Goal: Task Accomplishment & Management: Complete application form

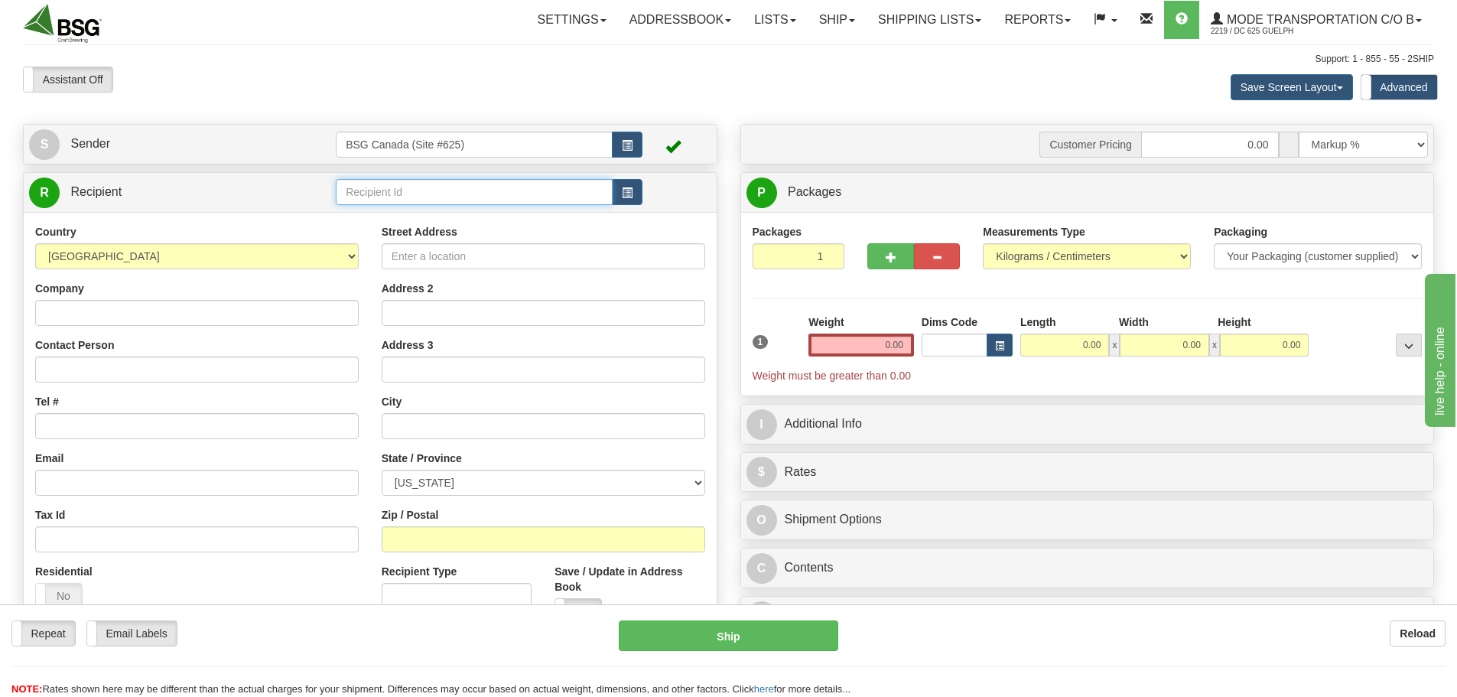
click at [404, 193] on input "text" at bounding box center [474, 192] width 277 height 26
type input "[PERSON_NAME]"
select select "CA"
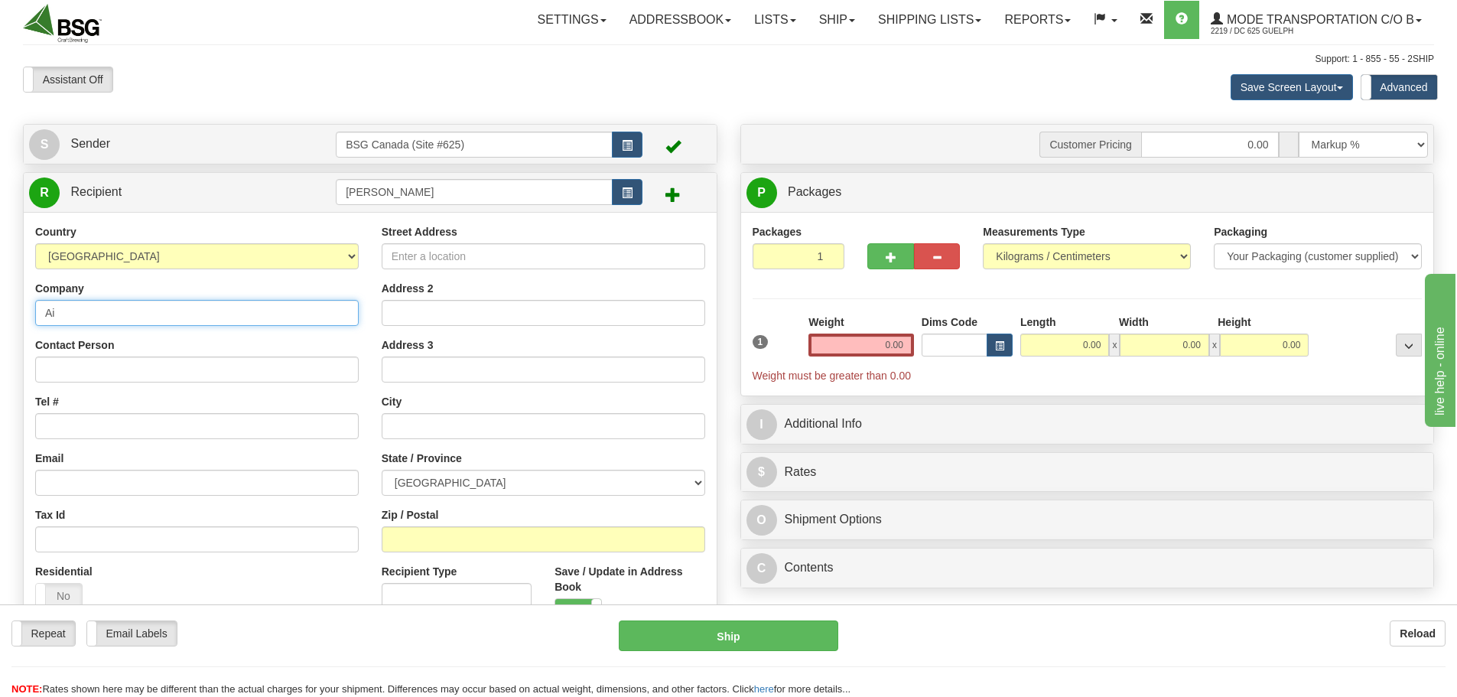
type input "A"
type input "RahrBSG"
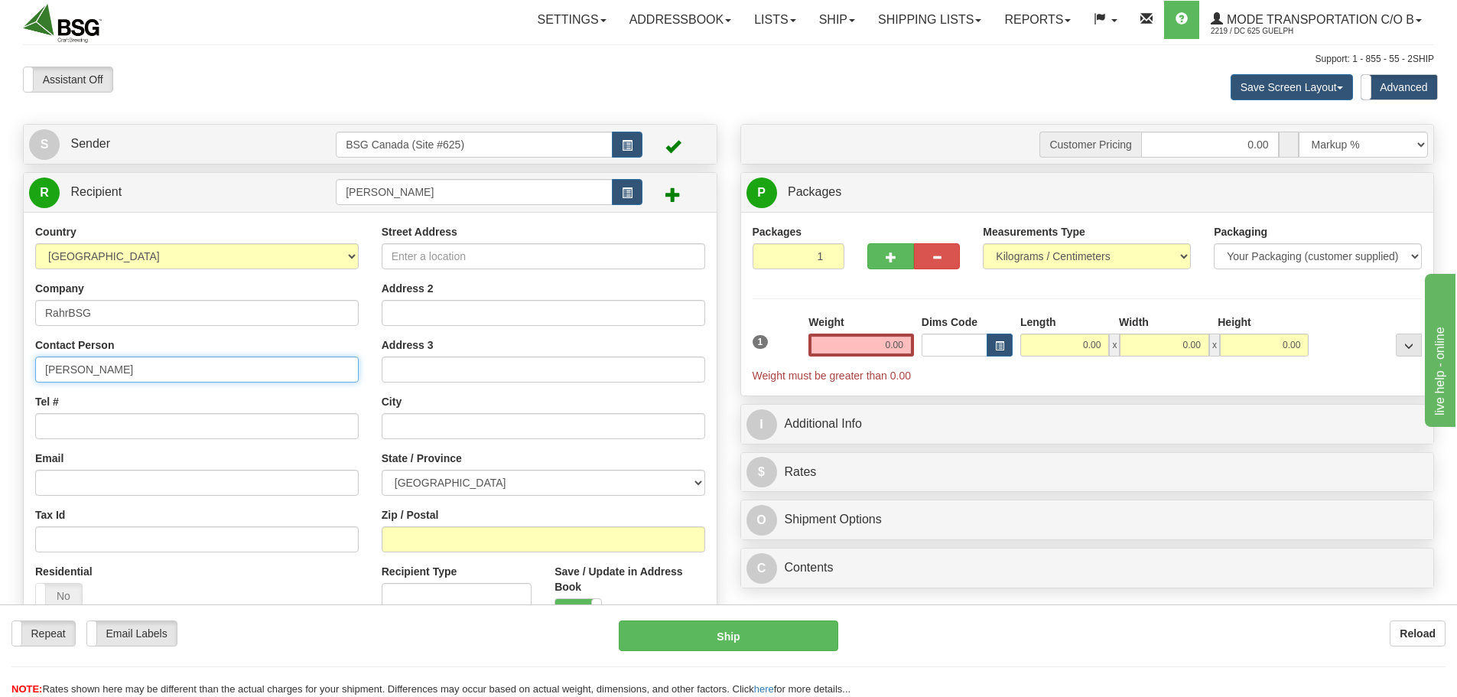
type input "[PERSON_NAME]"
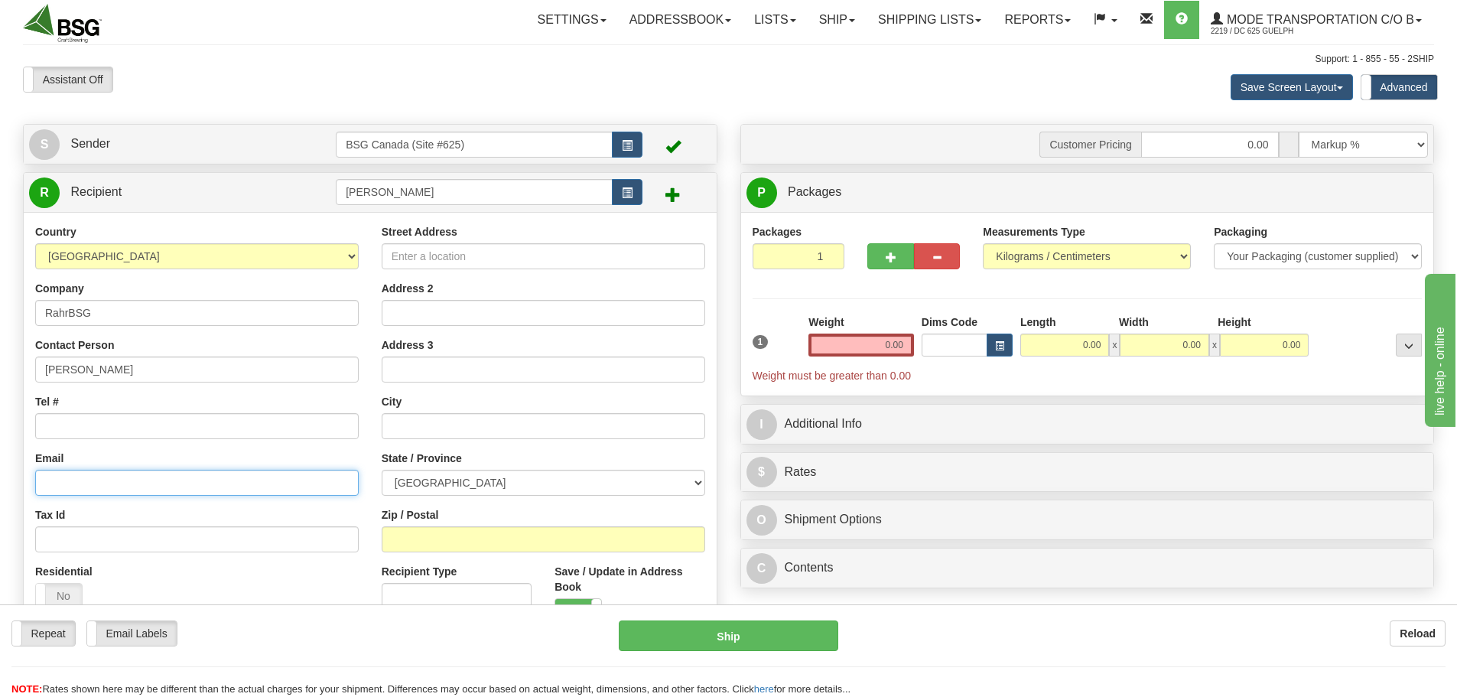
click at [70, 488] on input "Email" at bounding box center [196, 483] width 323 height 26
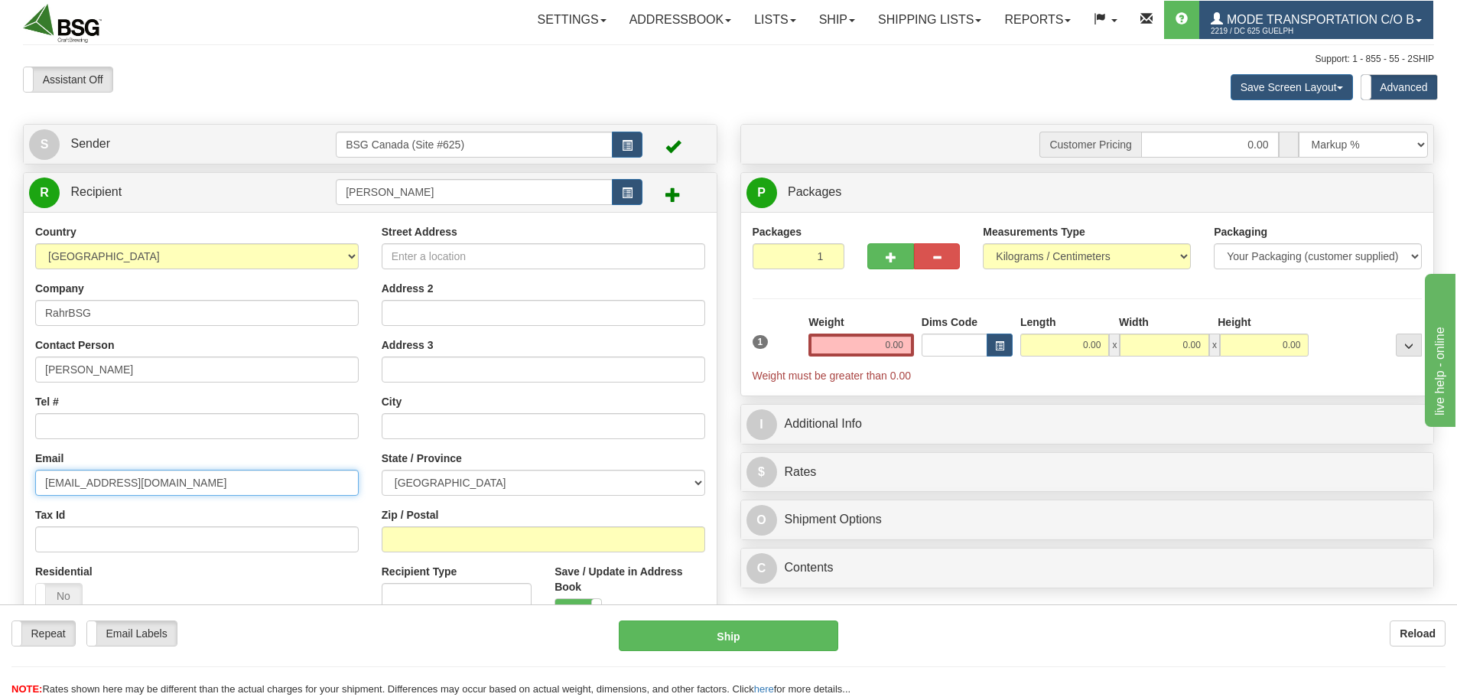
type input "[EMAIL_ADDRESS][DOMAIN_NAME]"
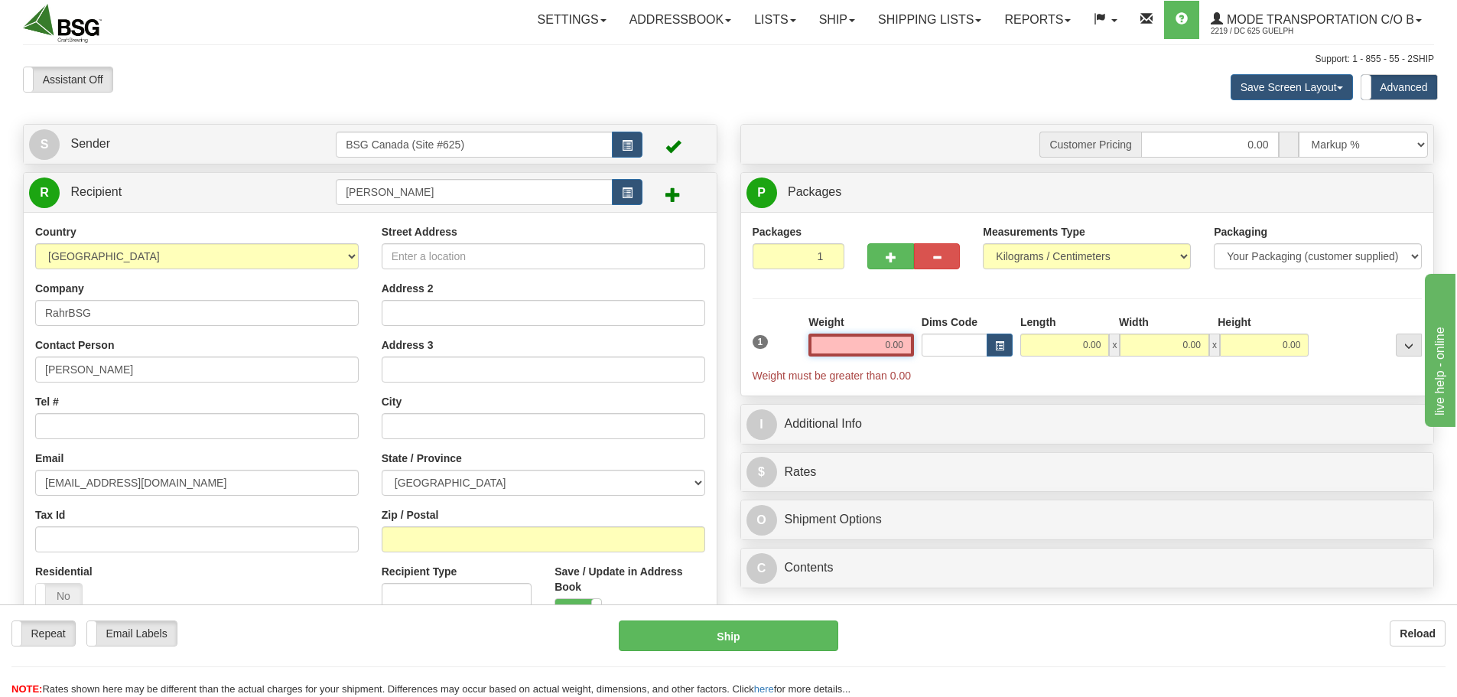
click at [844, 353] on input "0.00" at bounding box center [861, 344] width 106 height 23
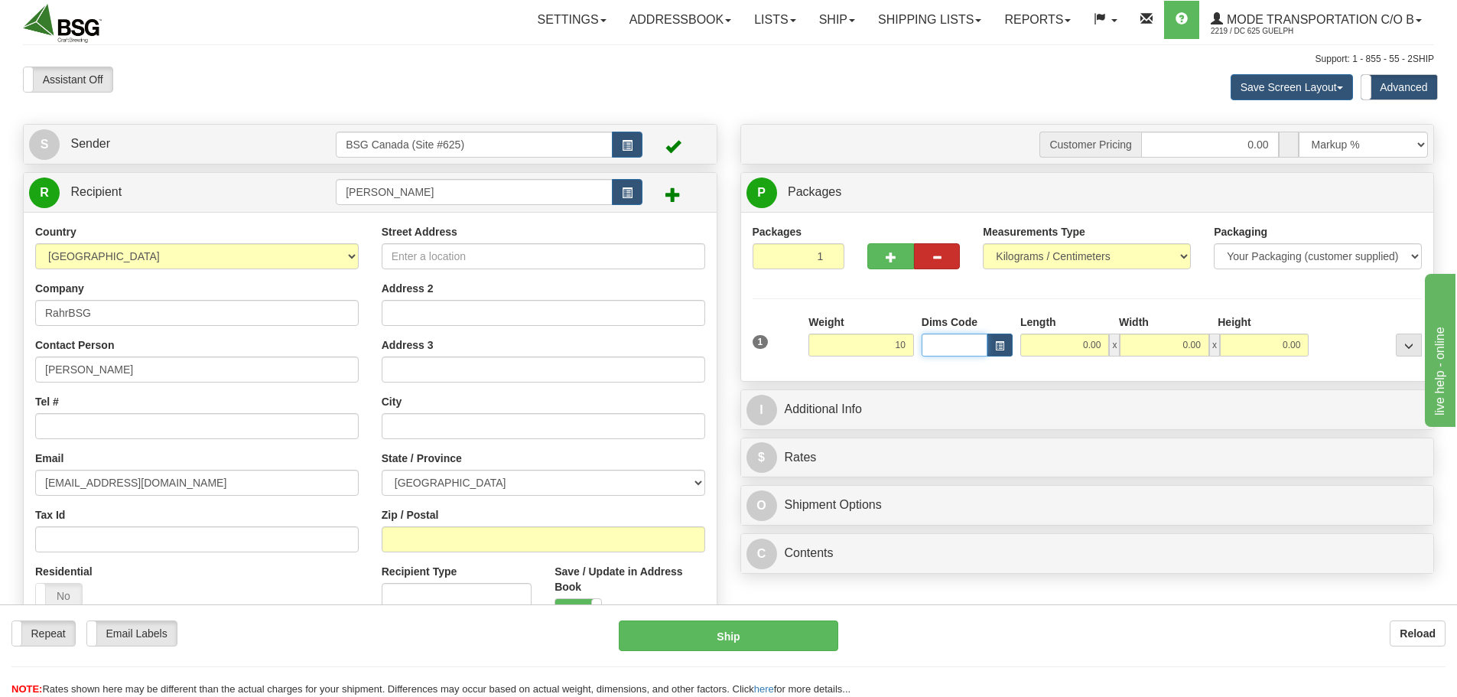
type input "10.00"
type input "25.00"
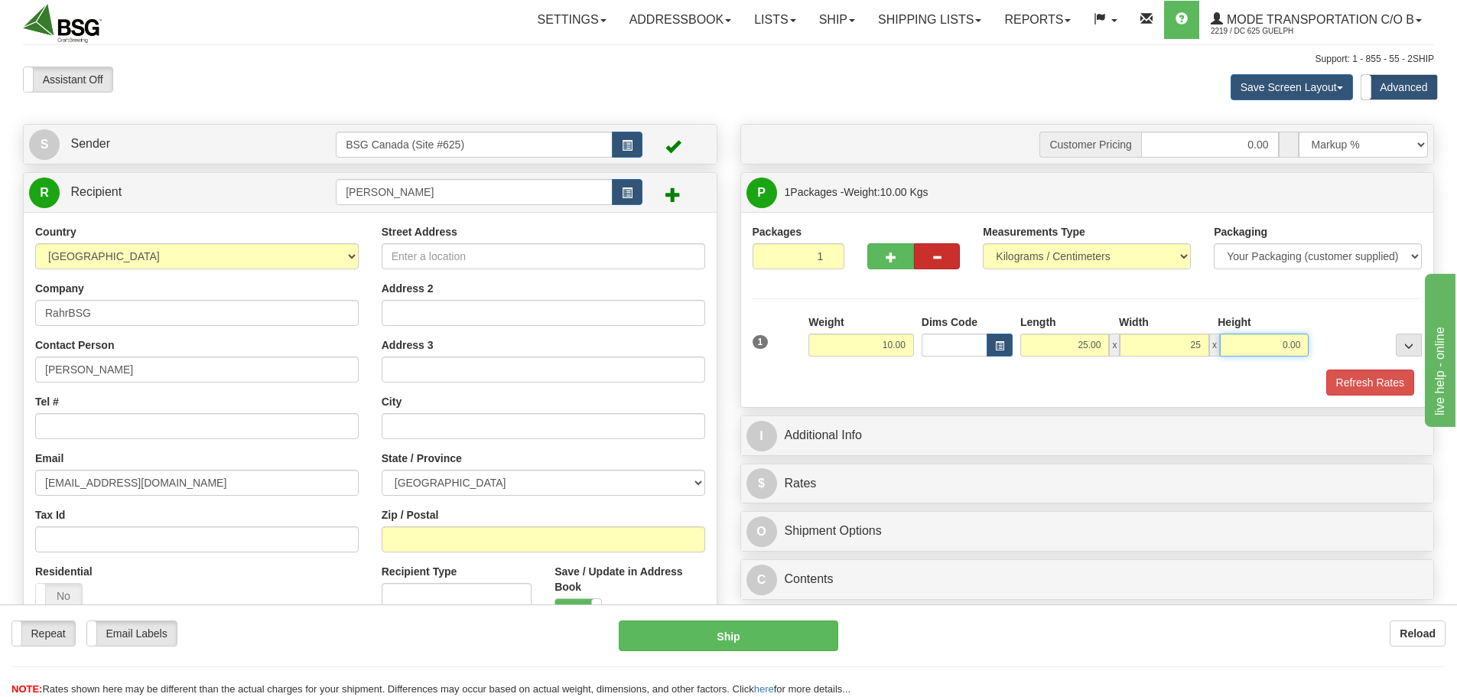
type input "25.00"
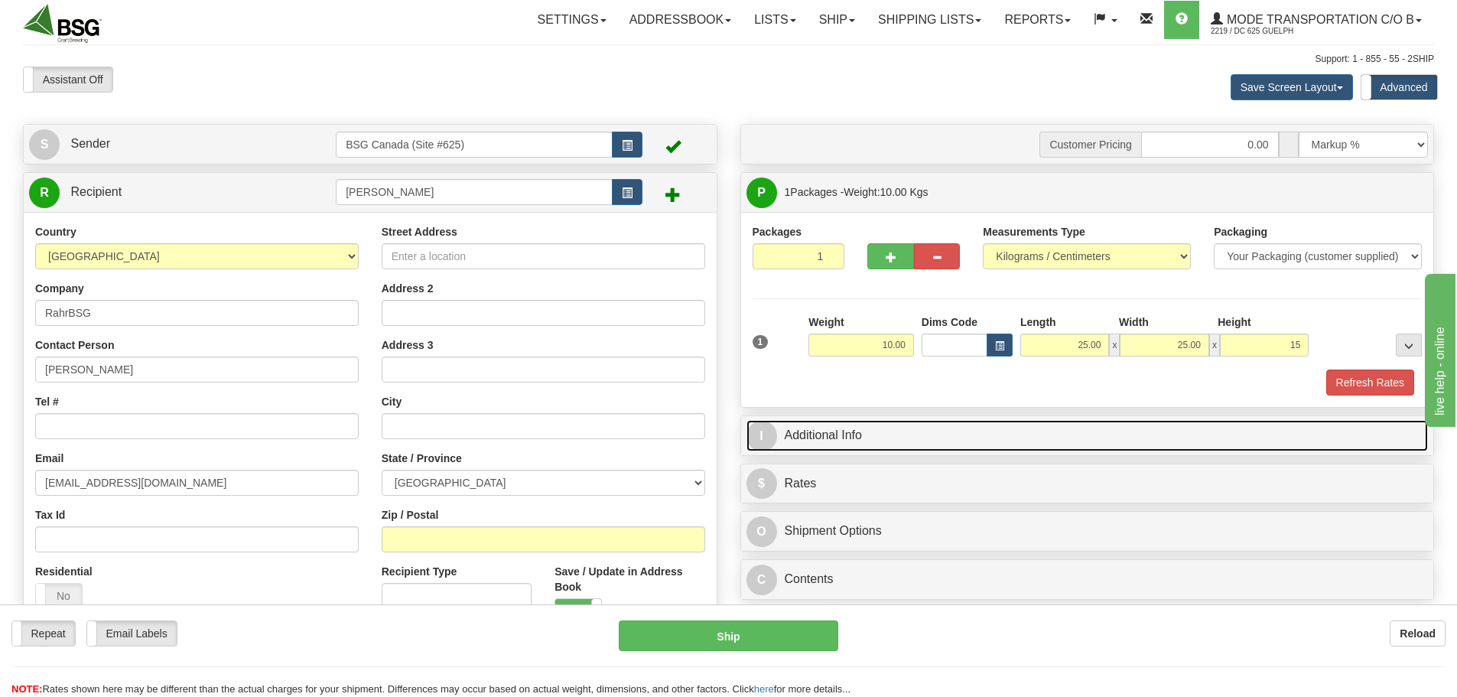
type input "15.00"
click at [892, 421] on link "I Additional Info" at bounding box center [1087, 435] width 682 height 31
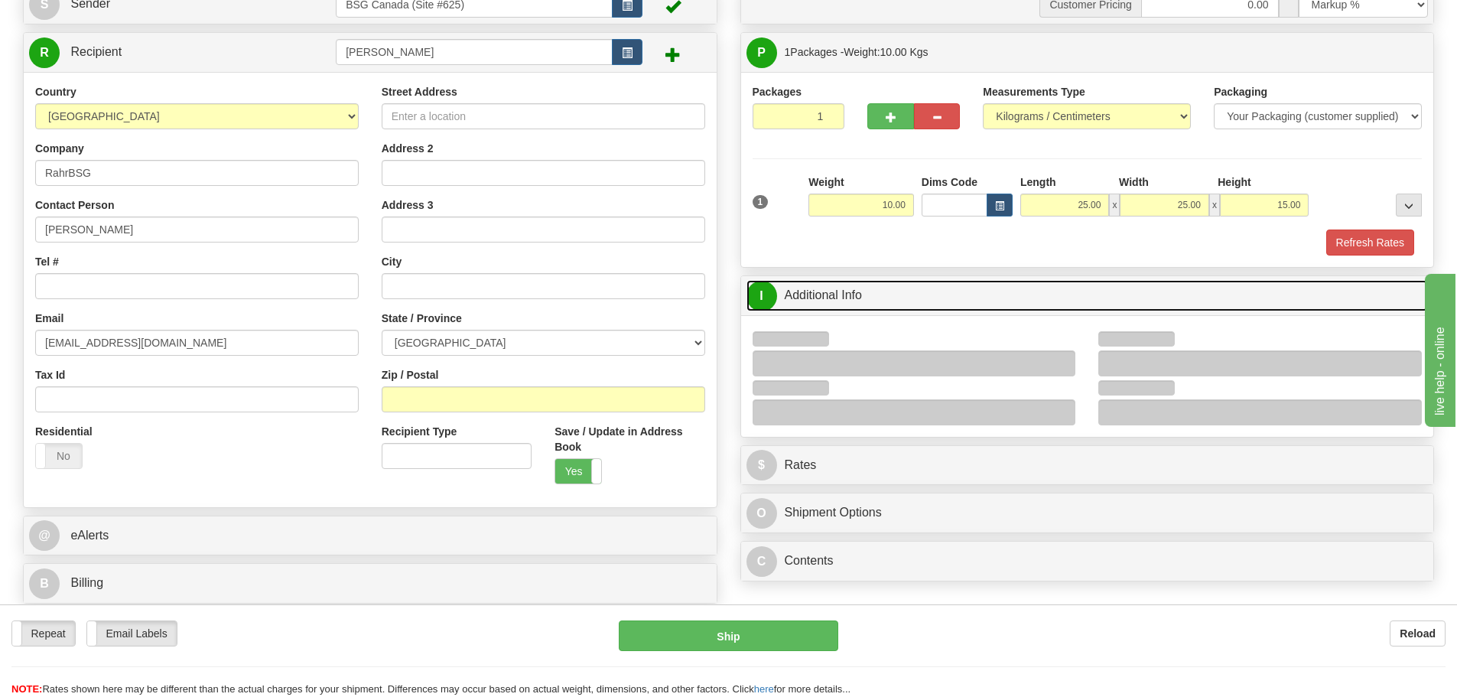
scroll to position [153, 0]
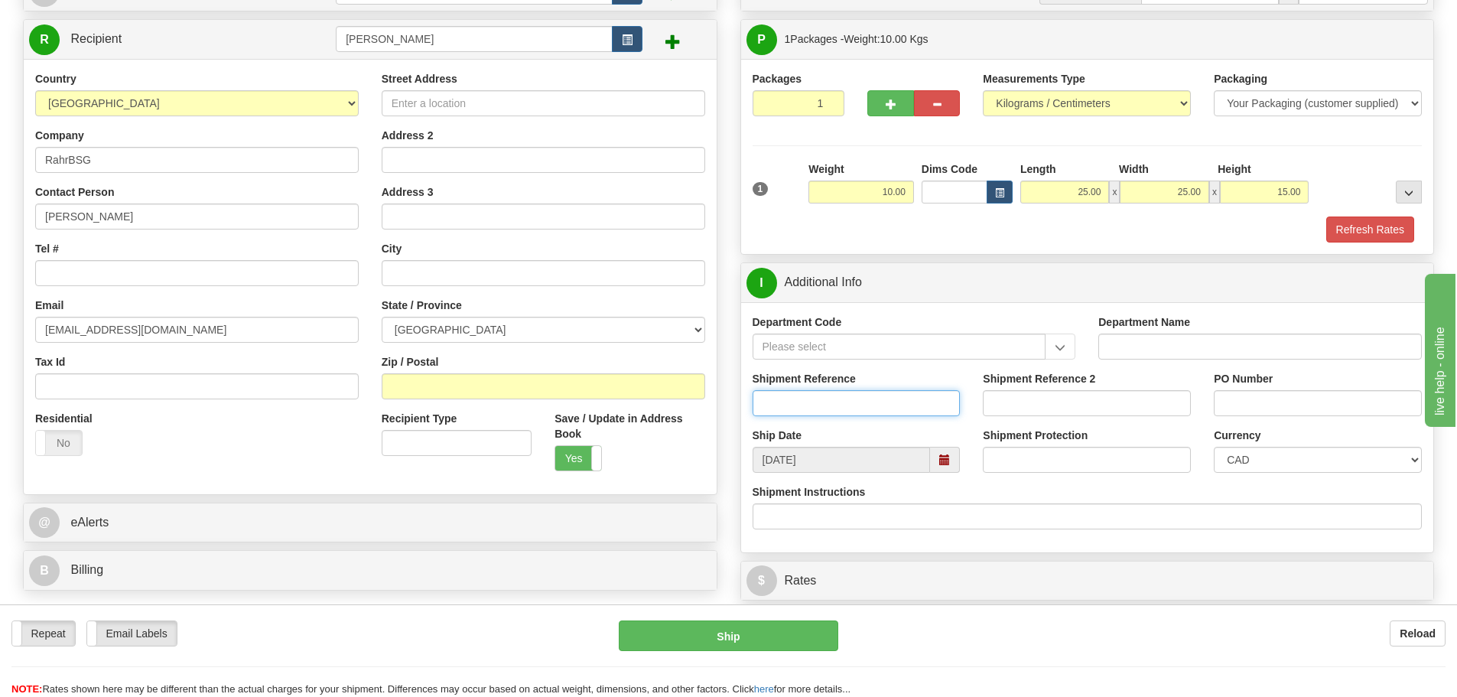
click at [822, 410] on input "Shipment Reference" at bounding box center [857, 403] width 208 height 26
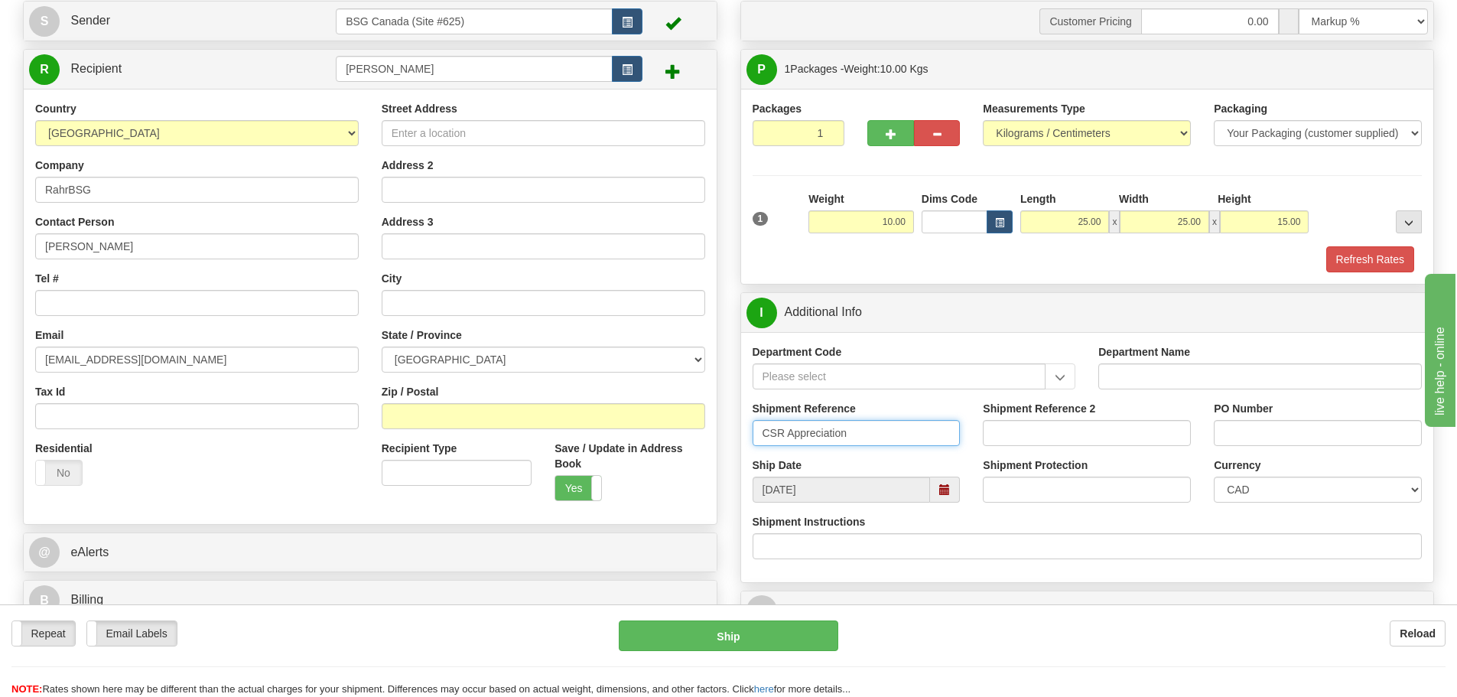
scroll to position [76, 0]
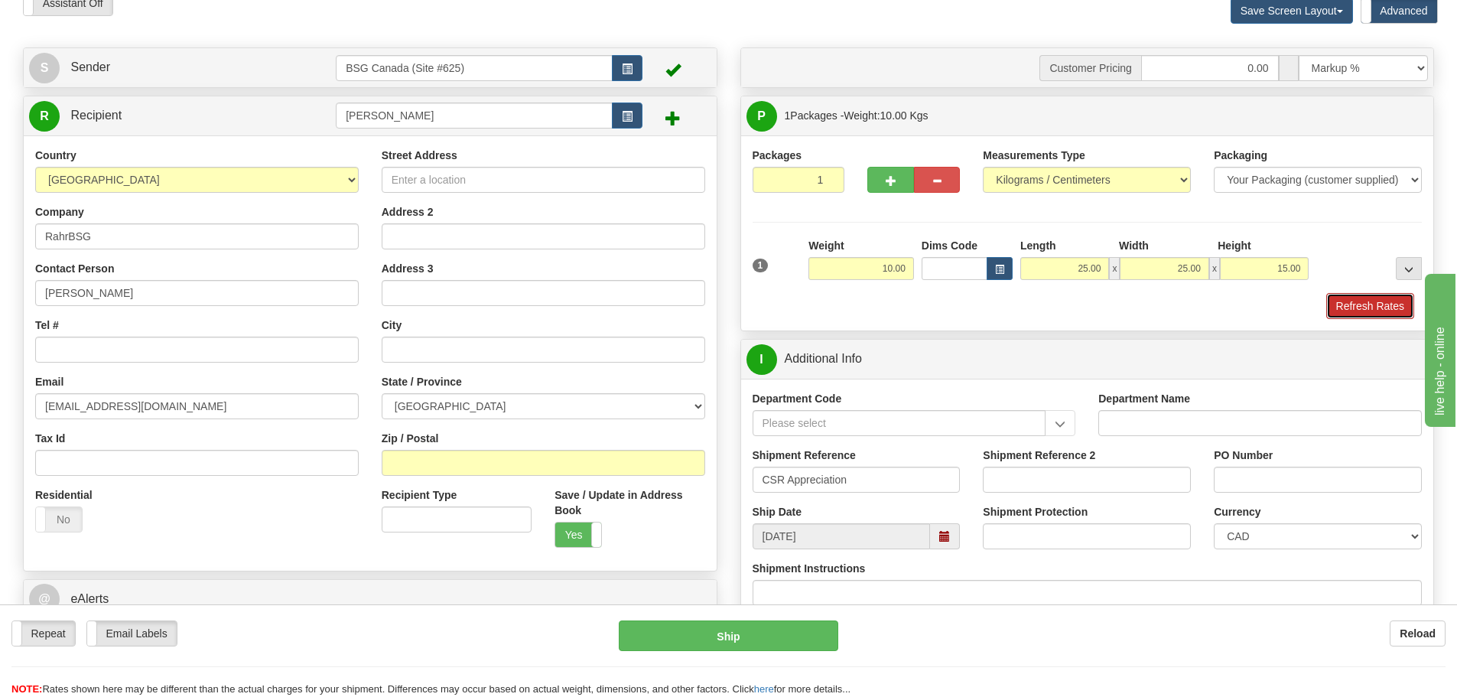
click at [1370, 307] on button "Refresh Rates" at bounding box center [1370, 306] width 88 height 26
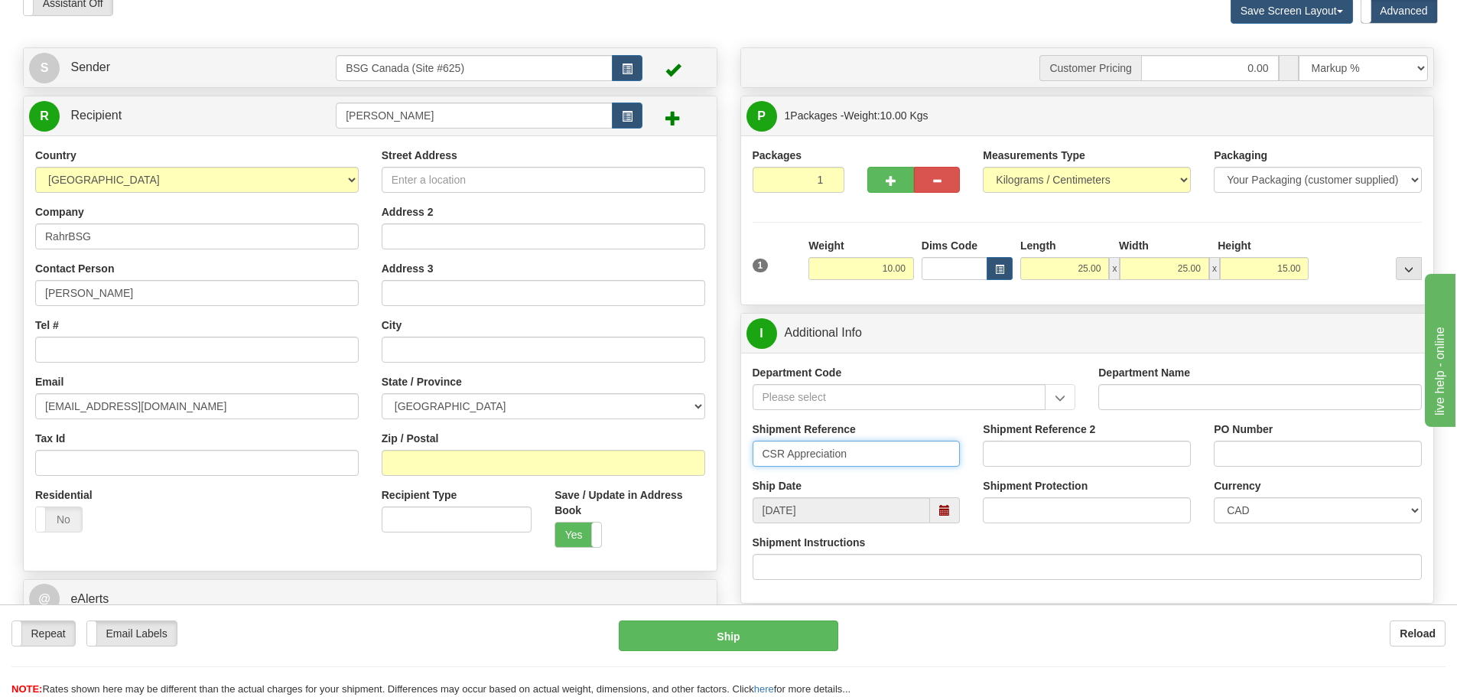
click at [879, 457] on input "CSR Appreciation" at bounding box center [857, 453] width 208 height 26
type input "CSR Appreciation AB"
click at [107, 352] on input "Tel #" at bounding box center [196, 349] width 323 height 26
paste input "[PHONE_NUMBER]"
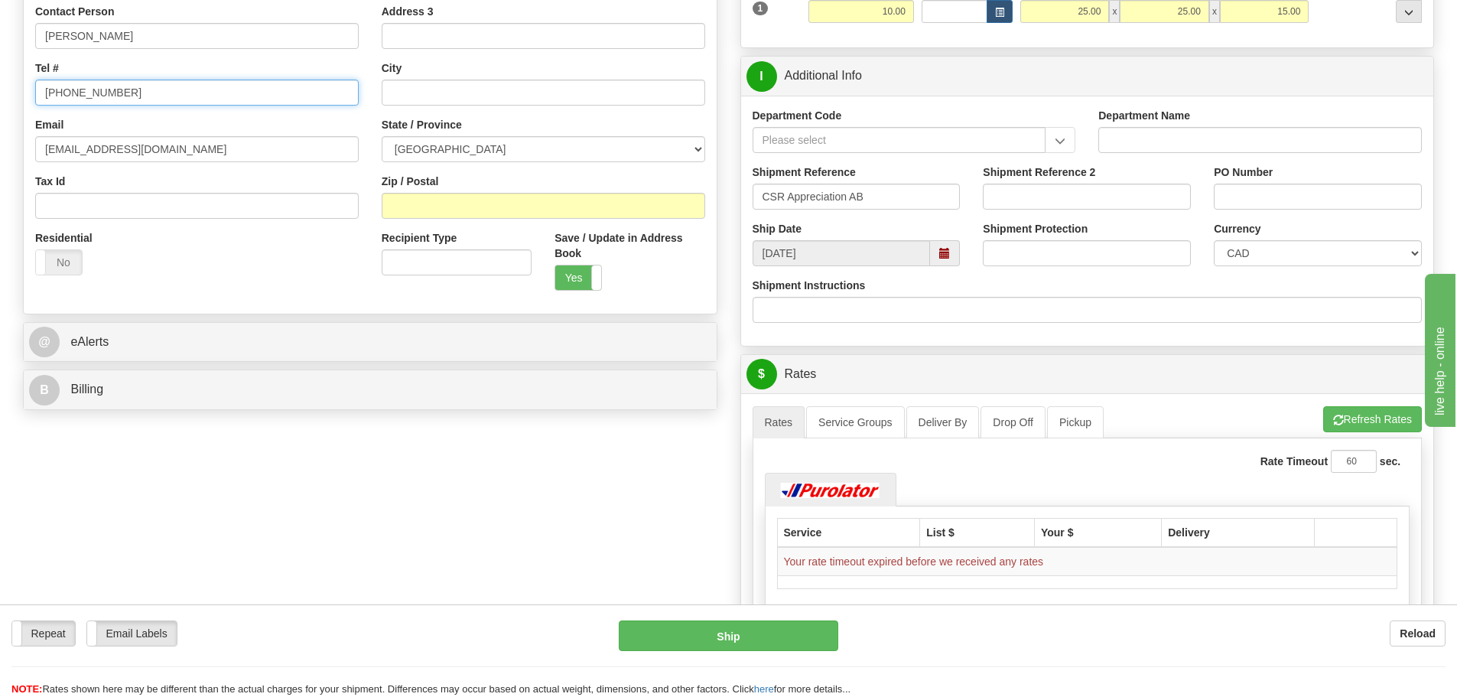
scroll to position [306, 0]
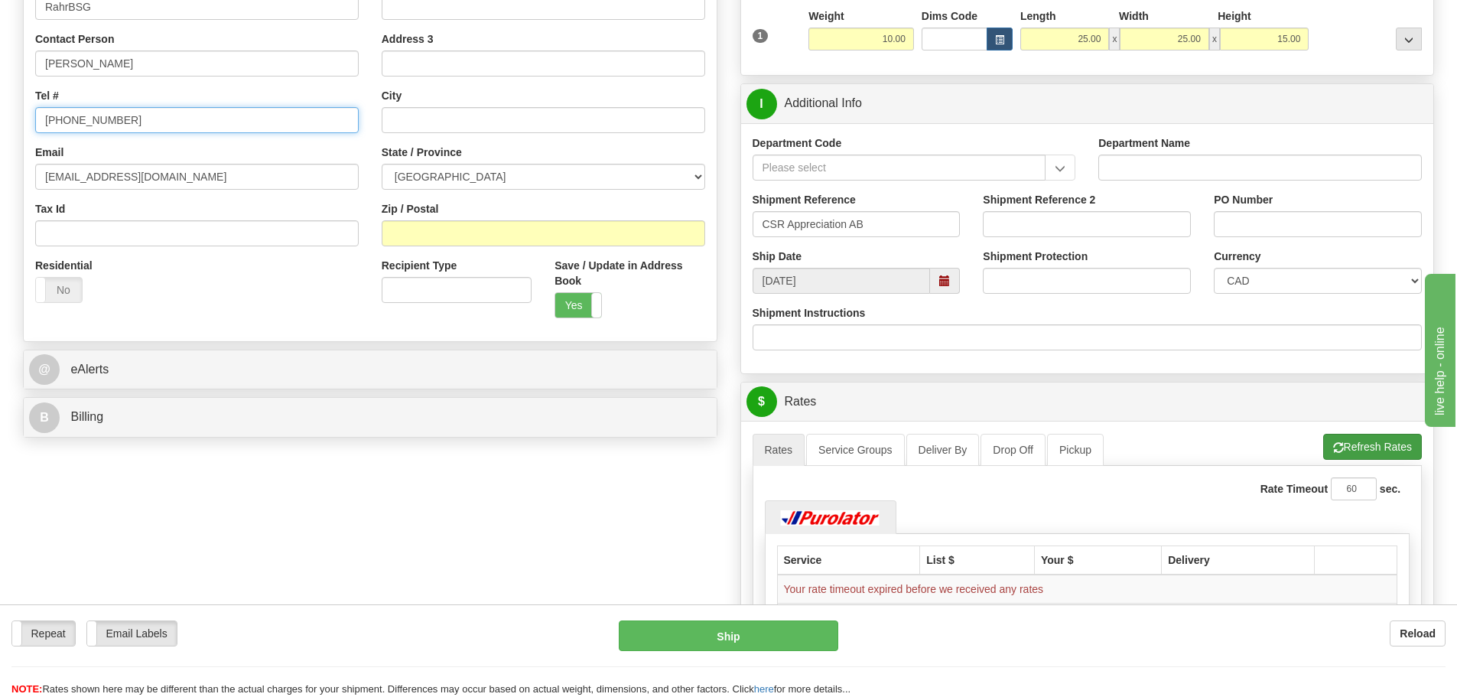
type input "[PHONE_NUMBER]"
click at [1355, 453] on button "Refresh Rates" at bounding box center [1372, 447] width 99 height 26
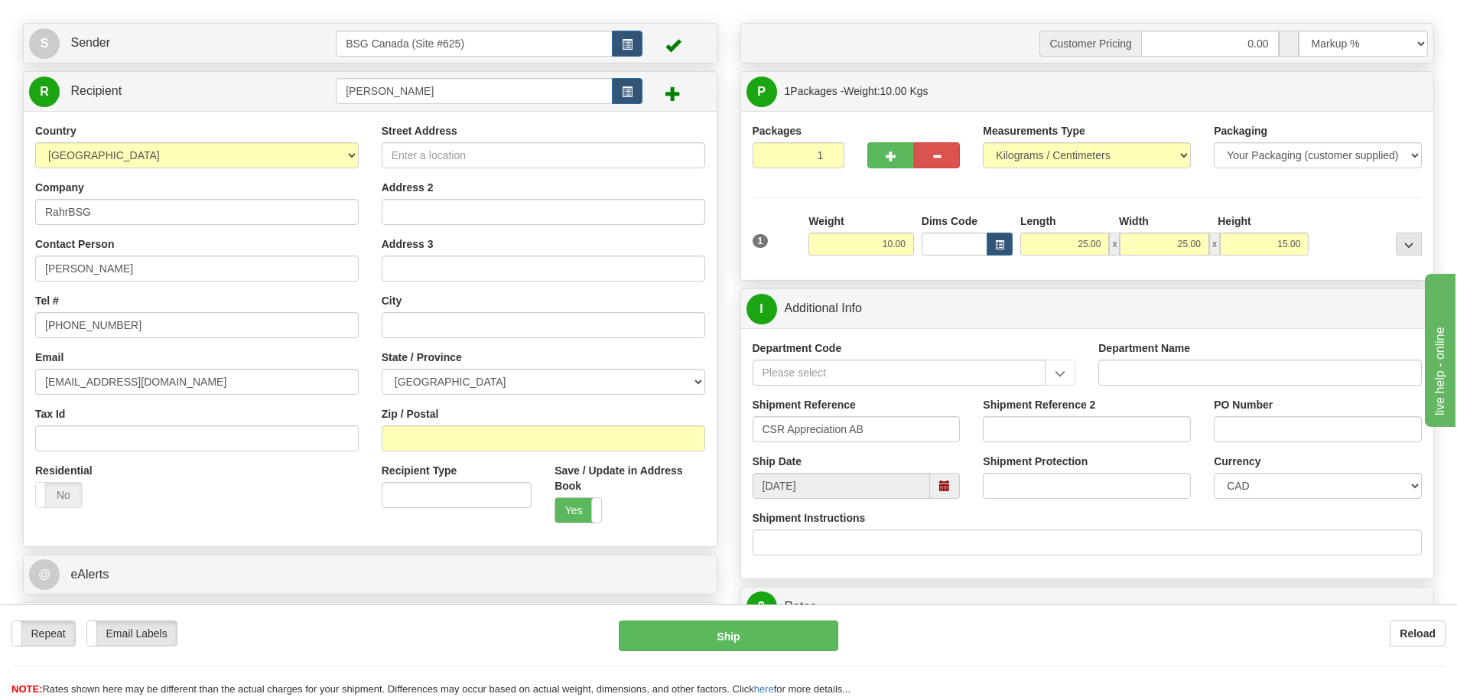
scroll to position [76, 0]
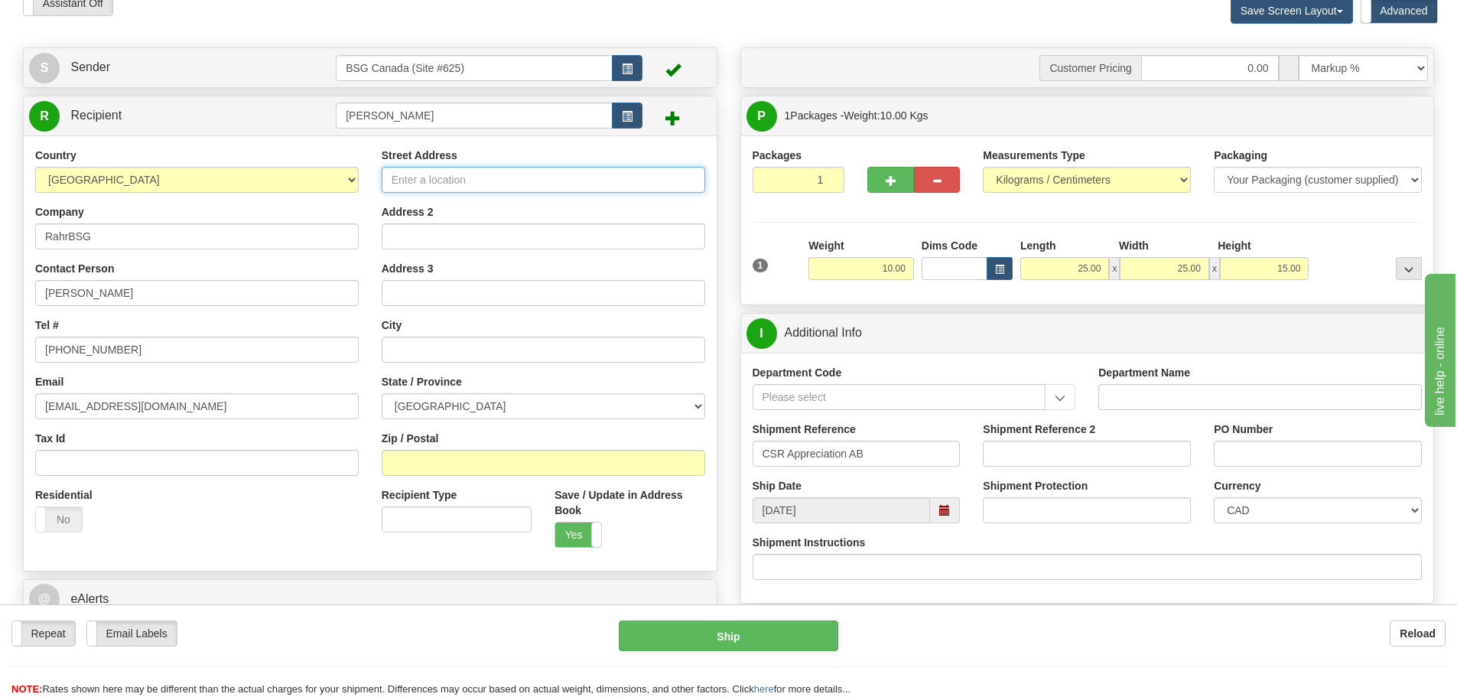
click at [386, 178] on input "Street Address" at bounding box center [543, 180] width 323 height 26
click at [448, 171] on input "2003" at bounding box center [543, 180] width 323 height 26
type input "[STREET_ADDRESS][PERSON_NAME]"
type input "Mattawa"
select select "ON"
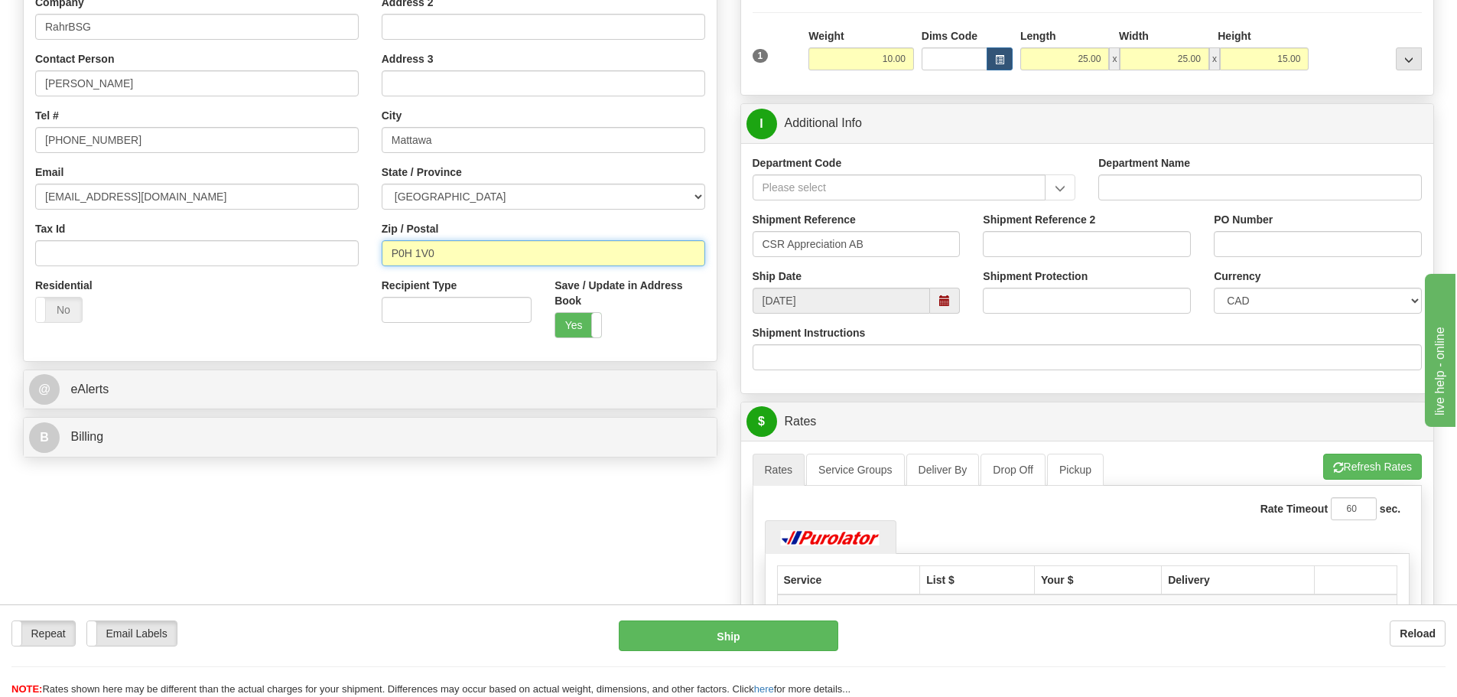
scroll to position [306, 0]
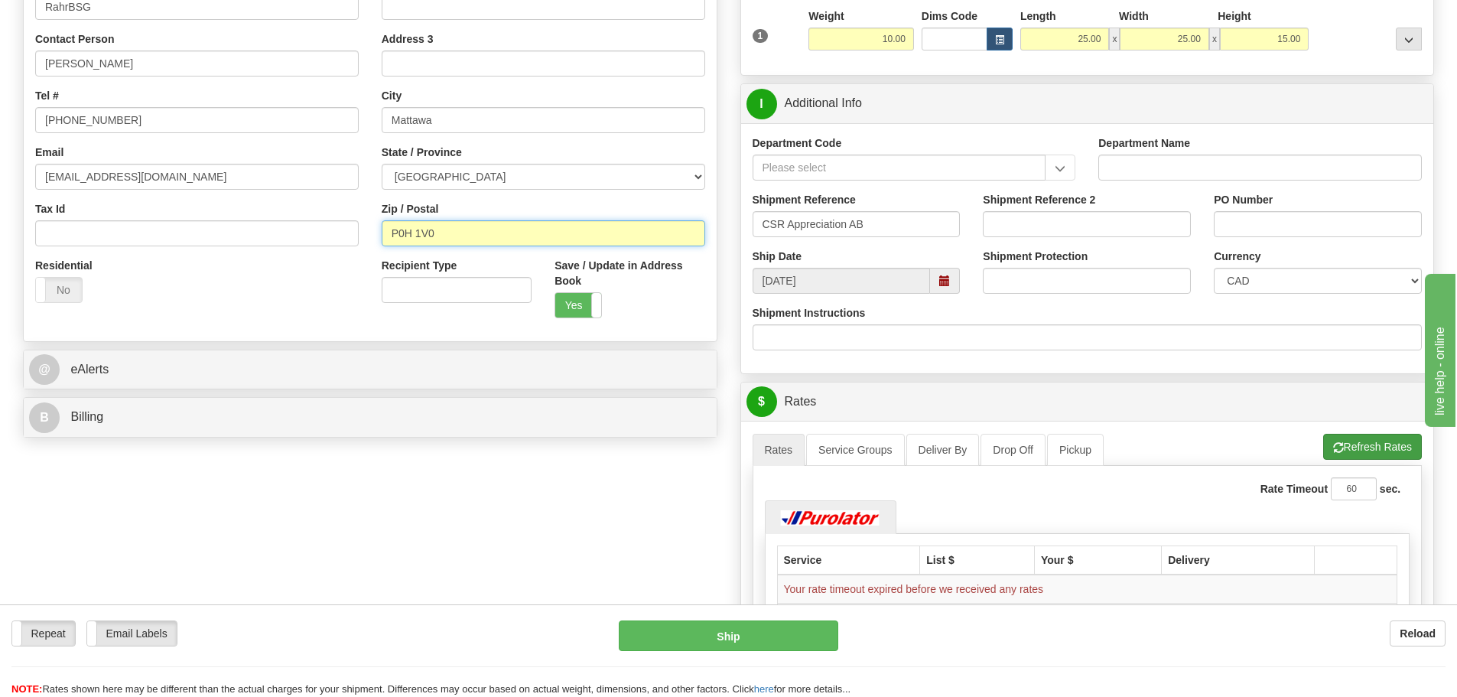
type input "P0H 1V0"
click at [1328, 439] on button "Refresh Rates" at bounding box center [1372, 447] width 99 height 26
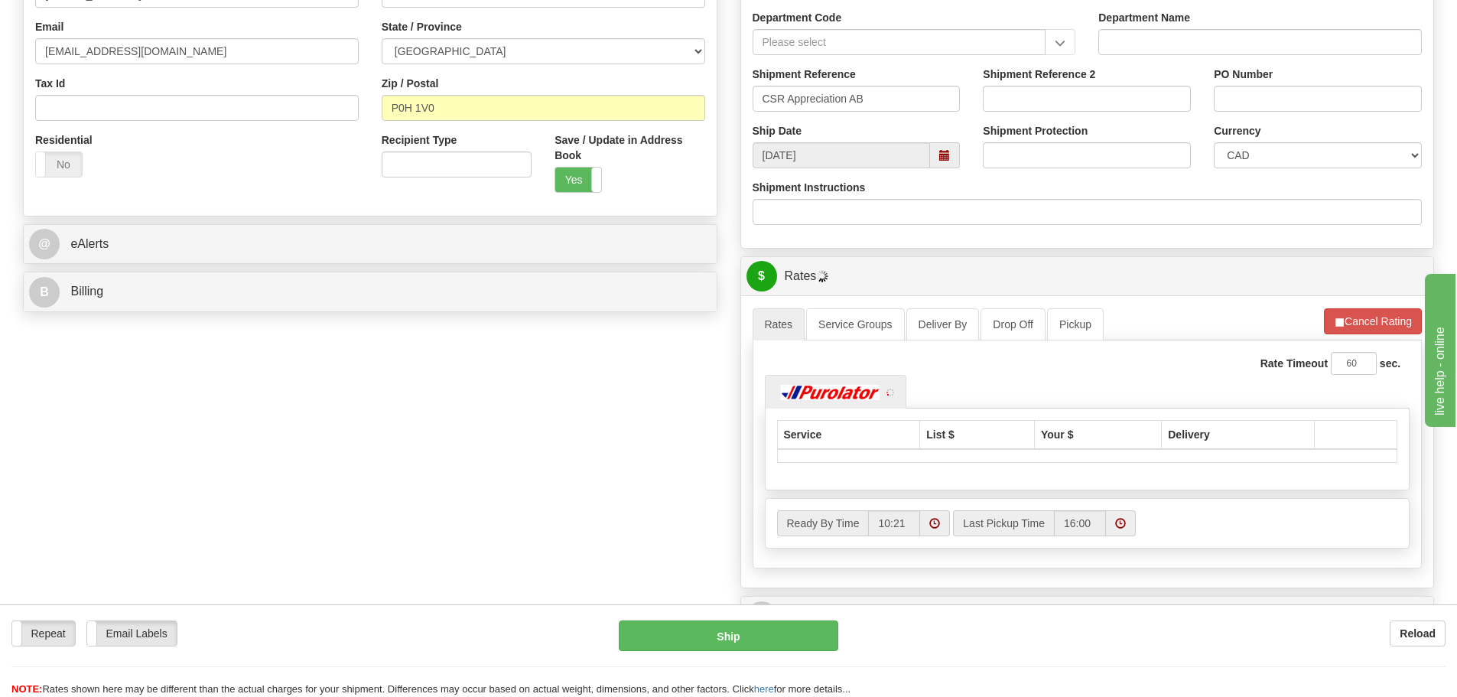
scroll to position [382, 0]
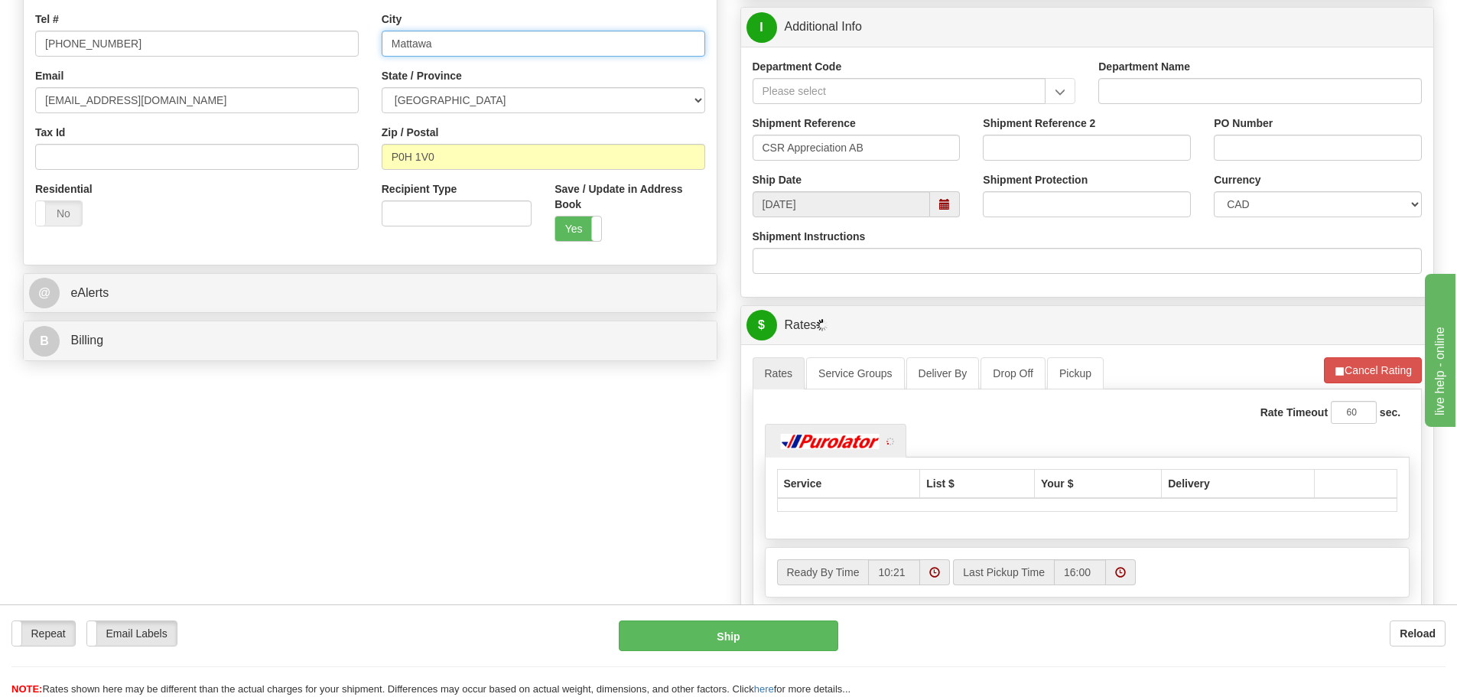
click at [471, 47] on input "Mattawa" at bounding box center [543, 44] width 323 height 26
type input "[PERSON_NAME]"
click at [1351, 376] on button "Cancel Rating" at bounding box center [1373, 370] width 98 height 26
click at [1351, 376] on button "Refresh Rates" at bounding box center [1372, 370] width 99 height 26
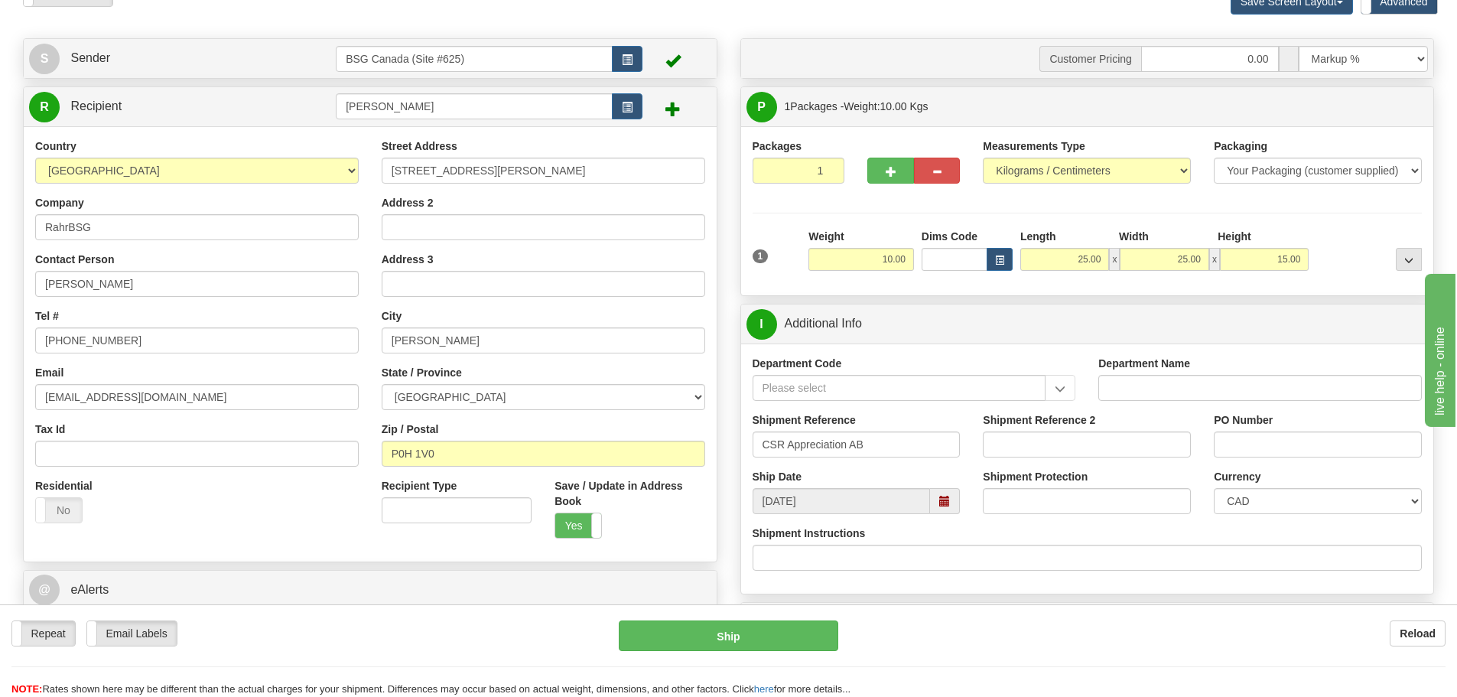
scroll to position [0, 0]
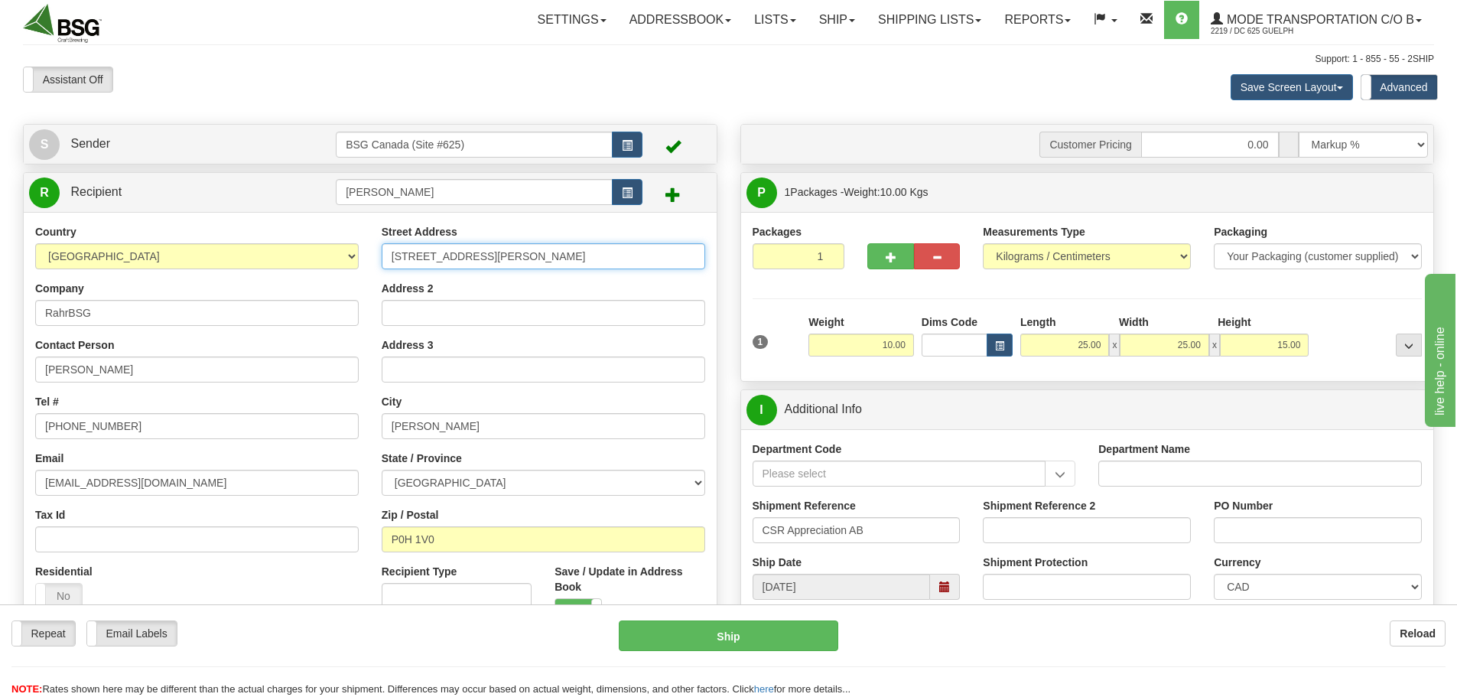
click at [476, 261] on input "[STREET_ADDRESS][PERSON_NAME]" at bounding box center [543, 256] width 323 height 26
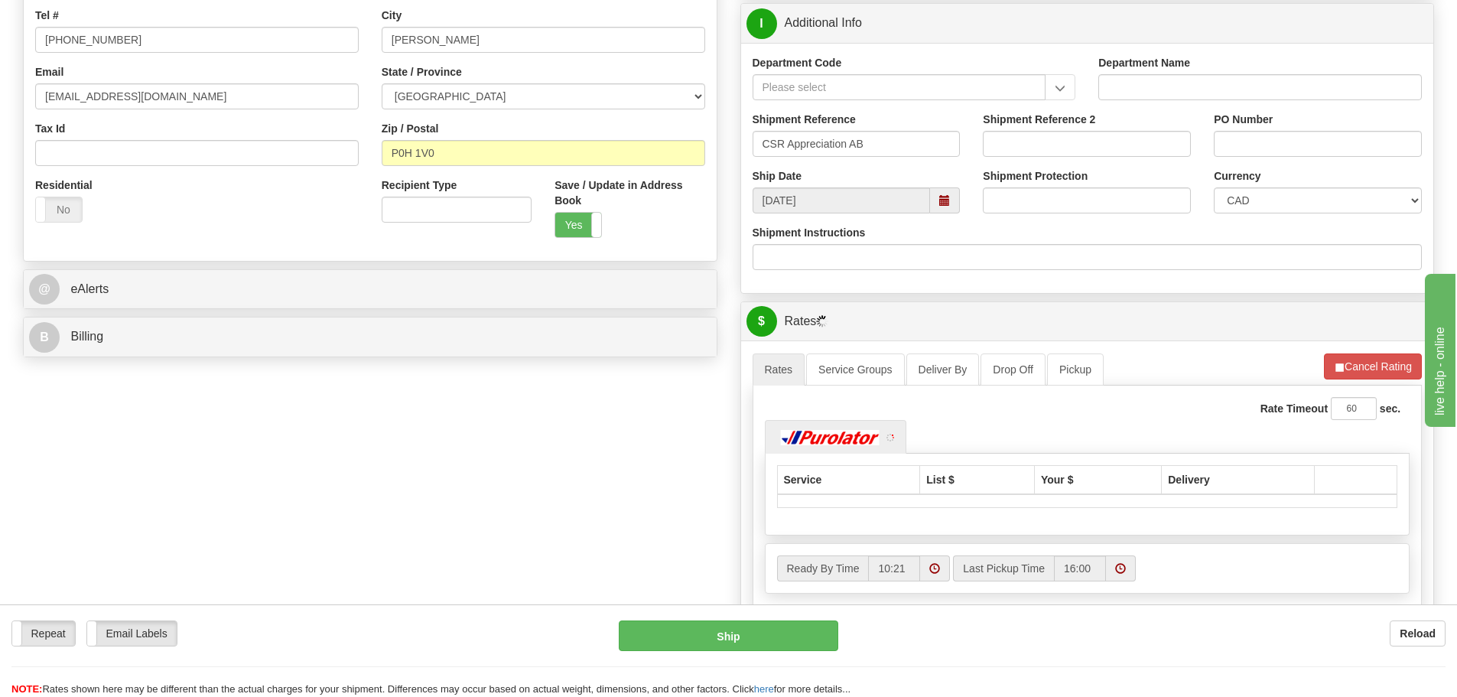
scroll to position [459, 0]
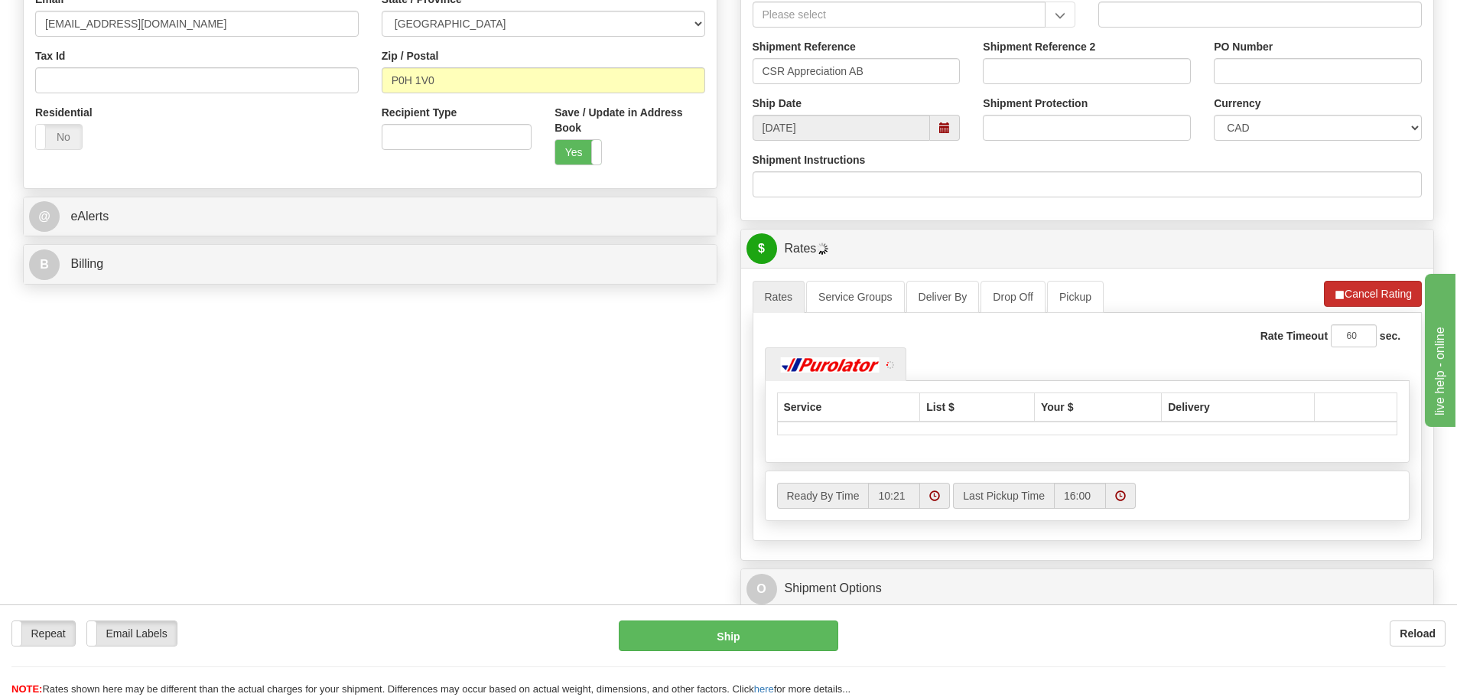
type input "[STREET_ADDRESS][PERSON_NAME]"
click at [1350, 297] on button "Cancel Rating" at bounding box center [1373, 294] width 98 height 26
click at [1350, 297] on button "Refresh Rates" at bounding box center [1372, 294] width 99 height 26
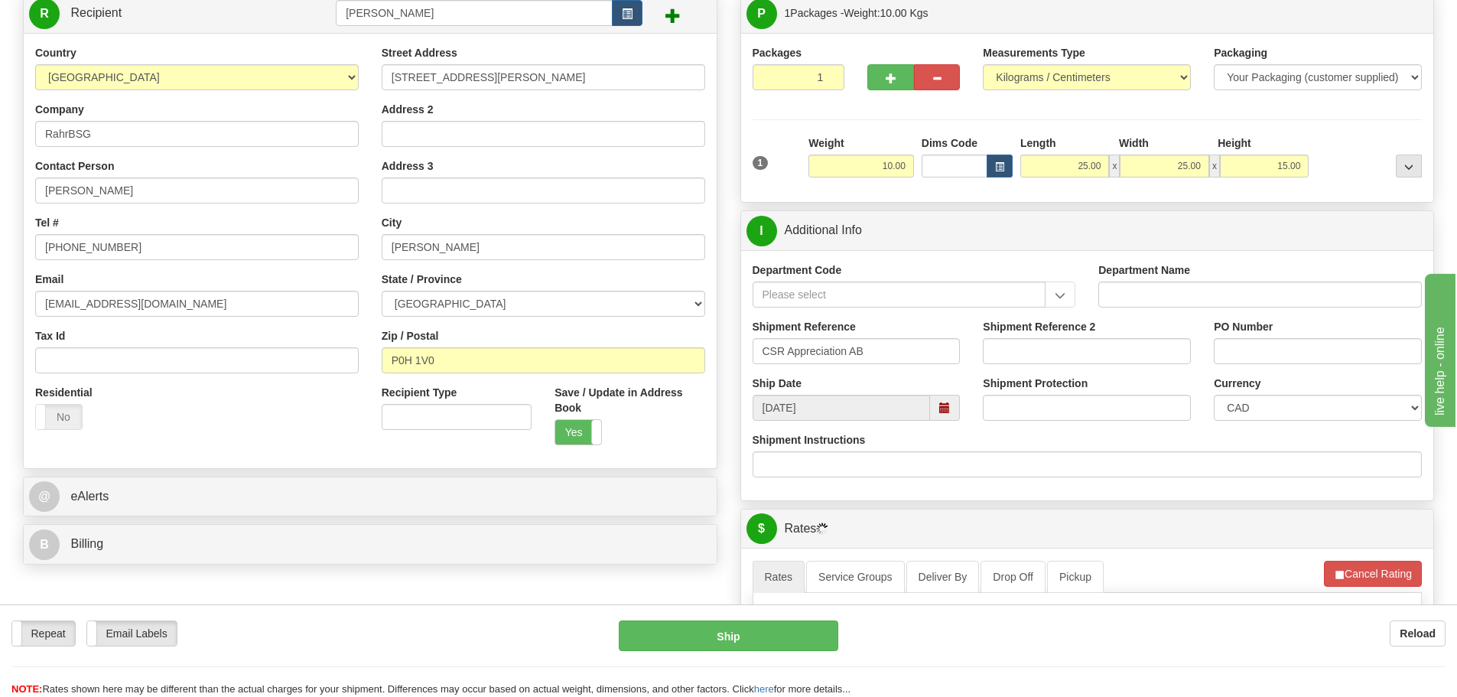
scroll to position [0, 0]
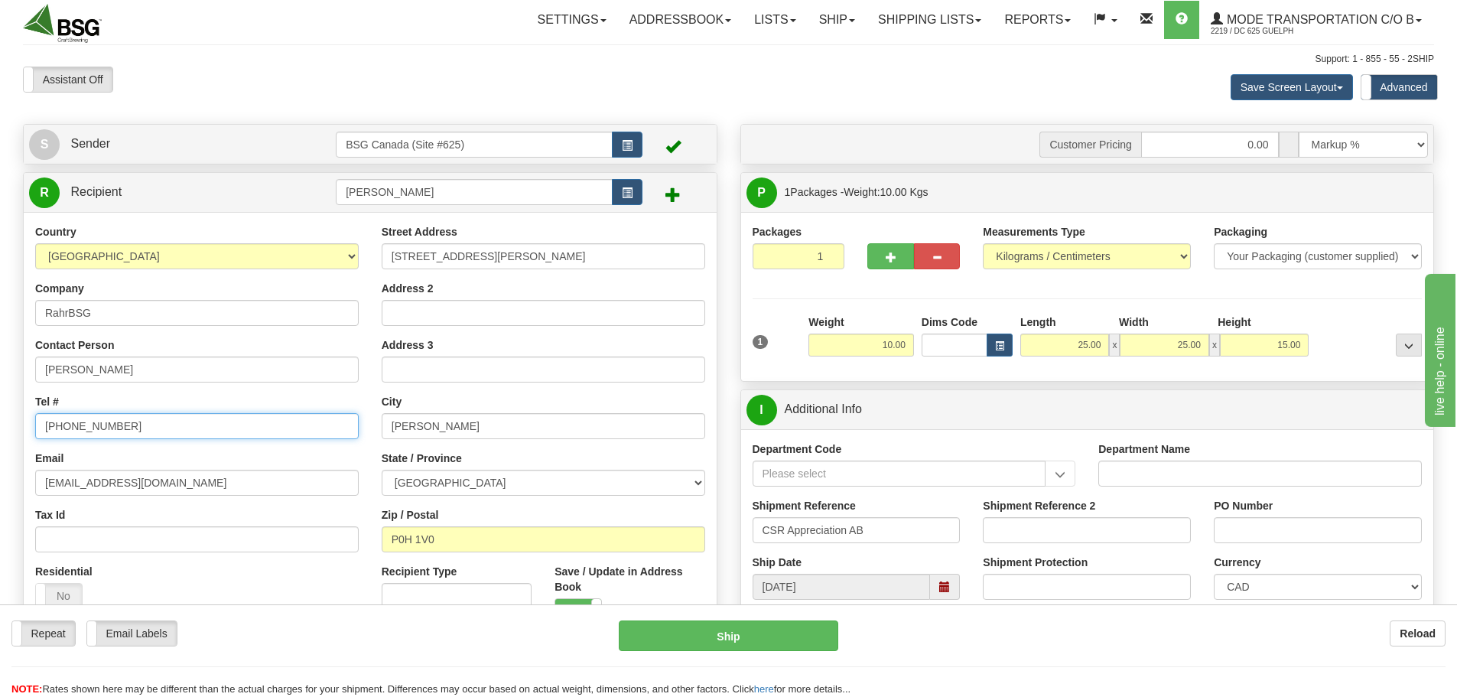
click at [141, 427] on input "[PHONE_NUMBER]" at bounding box center [196, 426] width 323 height 26
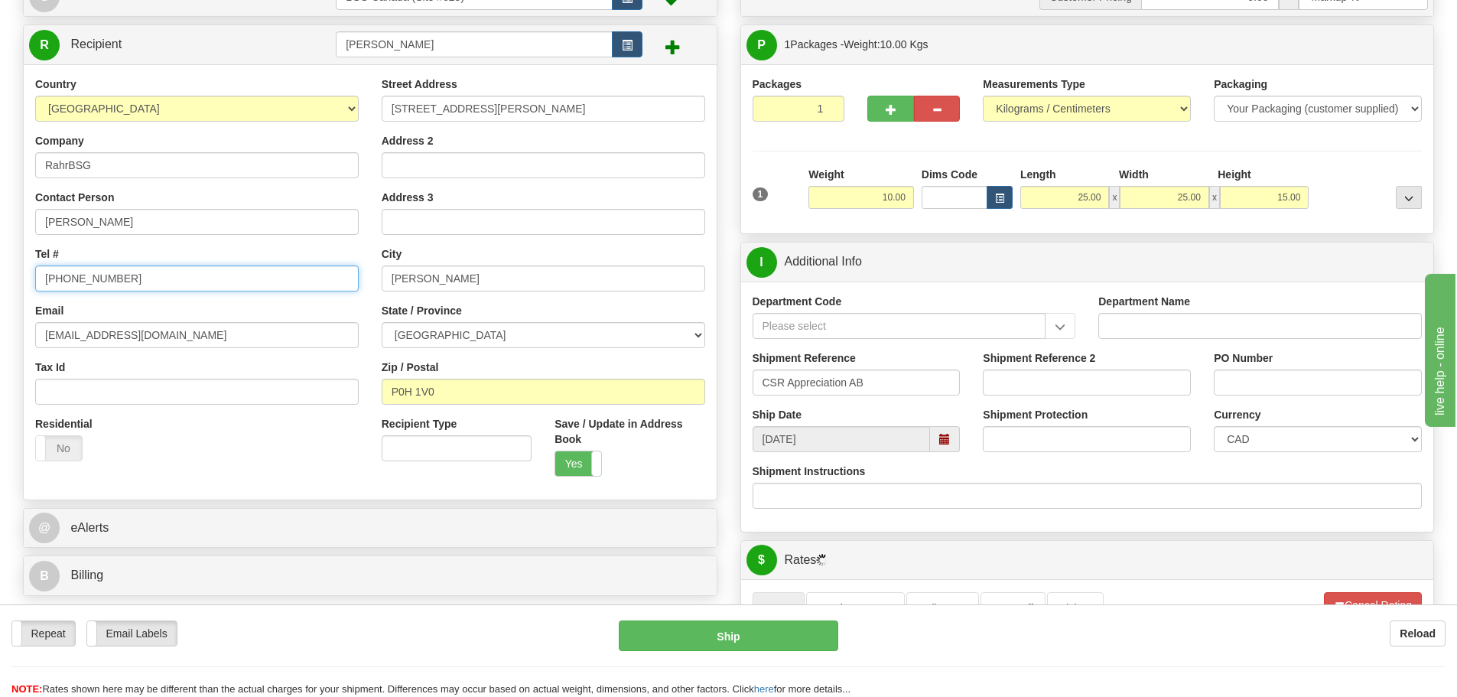
scroll to position [76, 0]
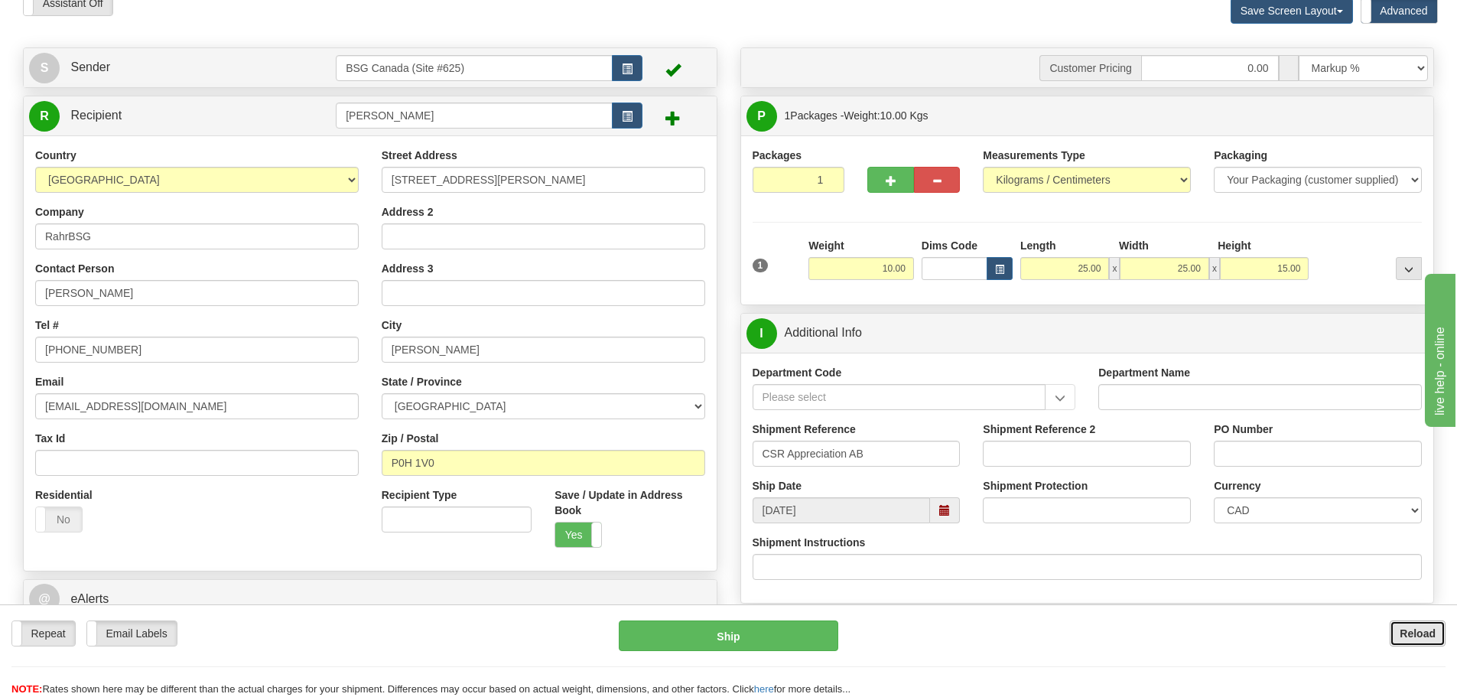
click at [1409, 629] on b "Reload" at bounding box center [1417, 633] width 36 height 12
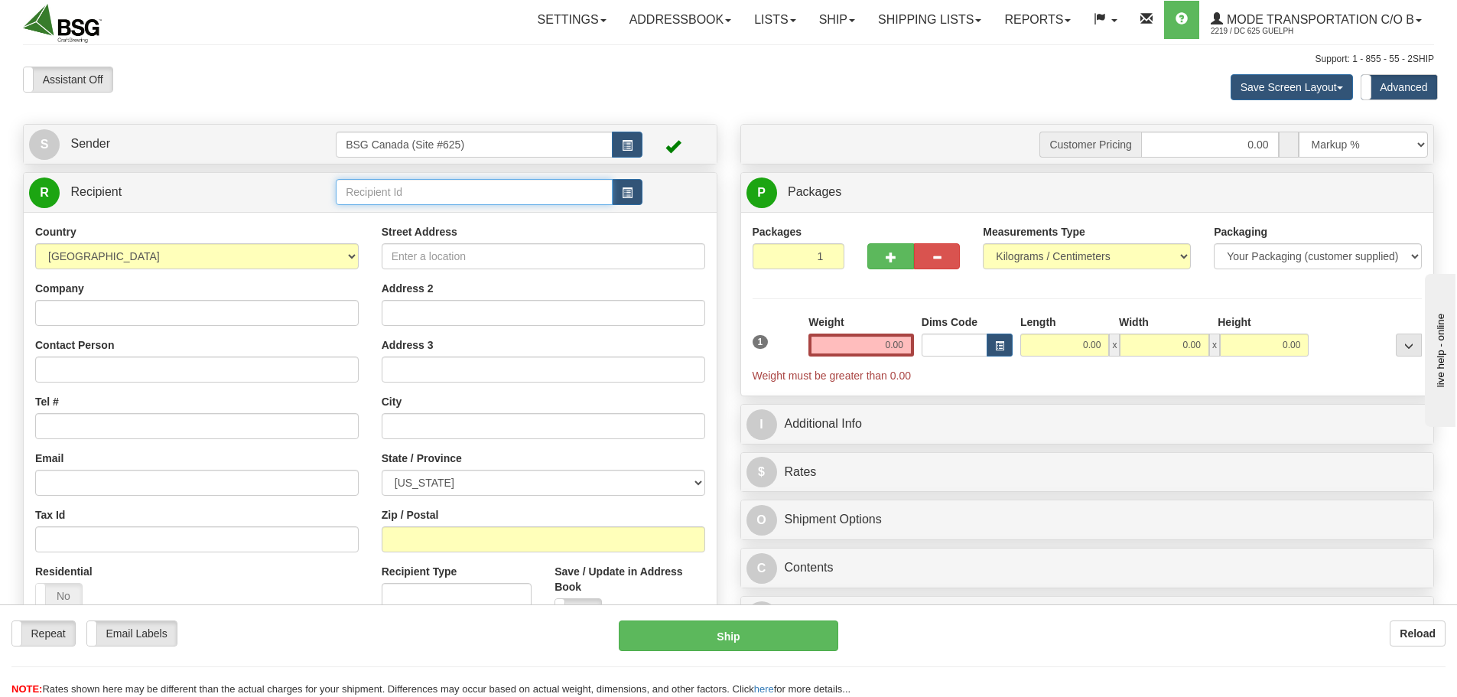
click at [398, 198] on input "text" at bounding box center [474, 192] width 277 height 26
type input "[PERSON_NAME]"
select select "CA"
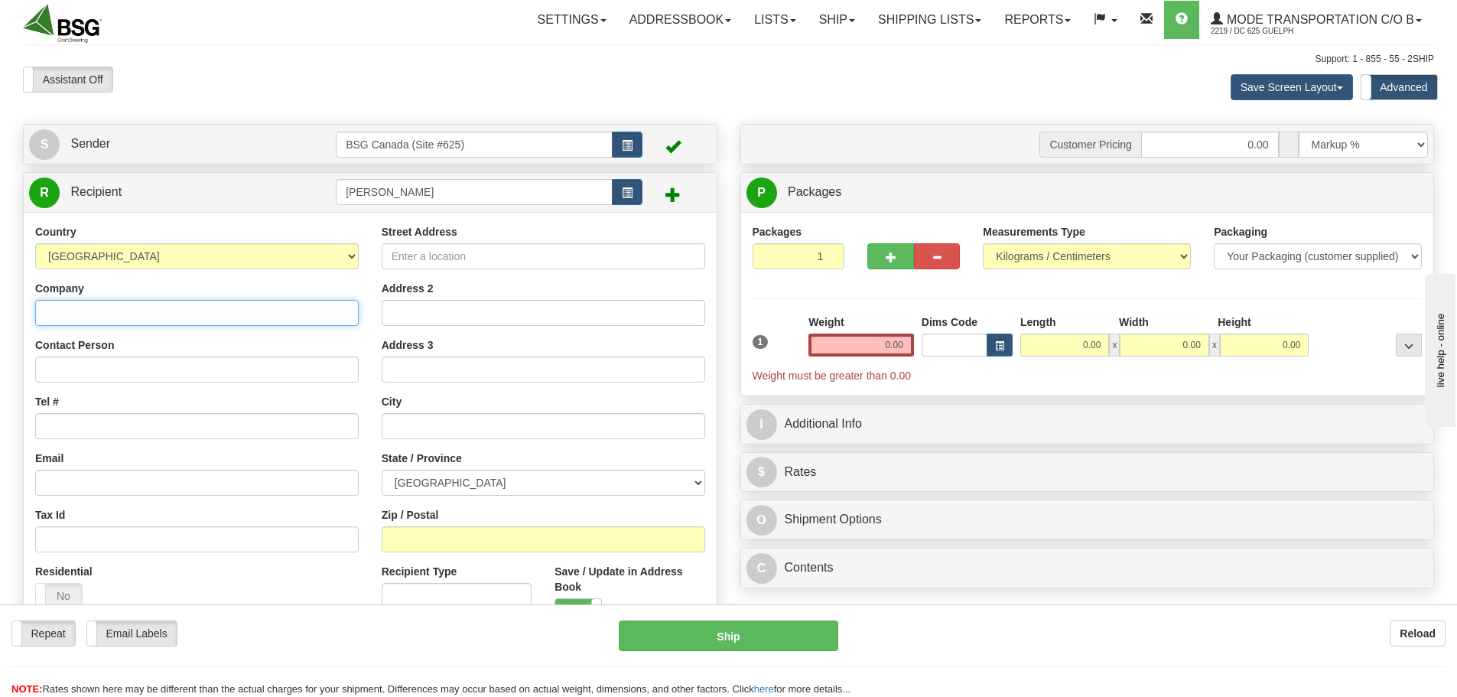
type input "B"
type input "RahrBSG"
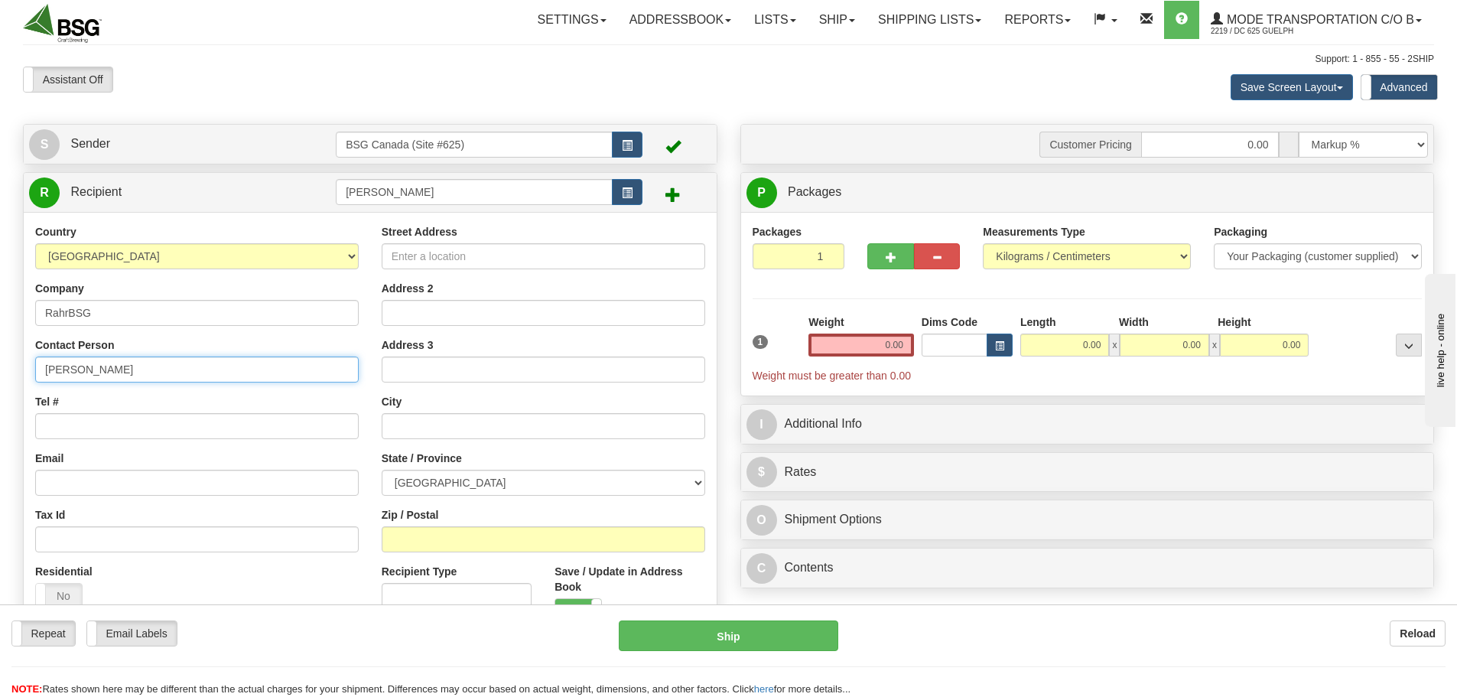
type input "[PERSON_NAME]"
paste input "[PHONE_NUMBER]"
type input "[PHONE_NUMBER]"
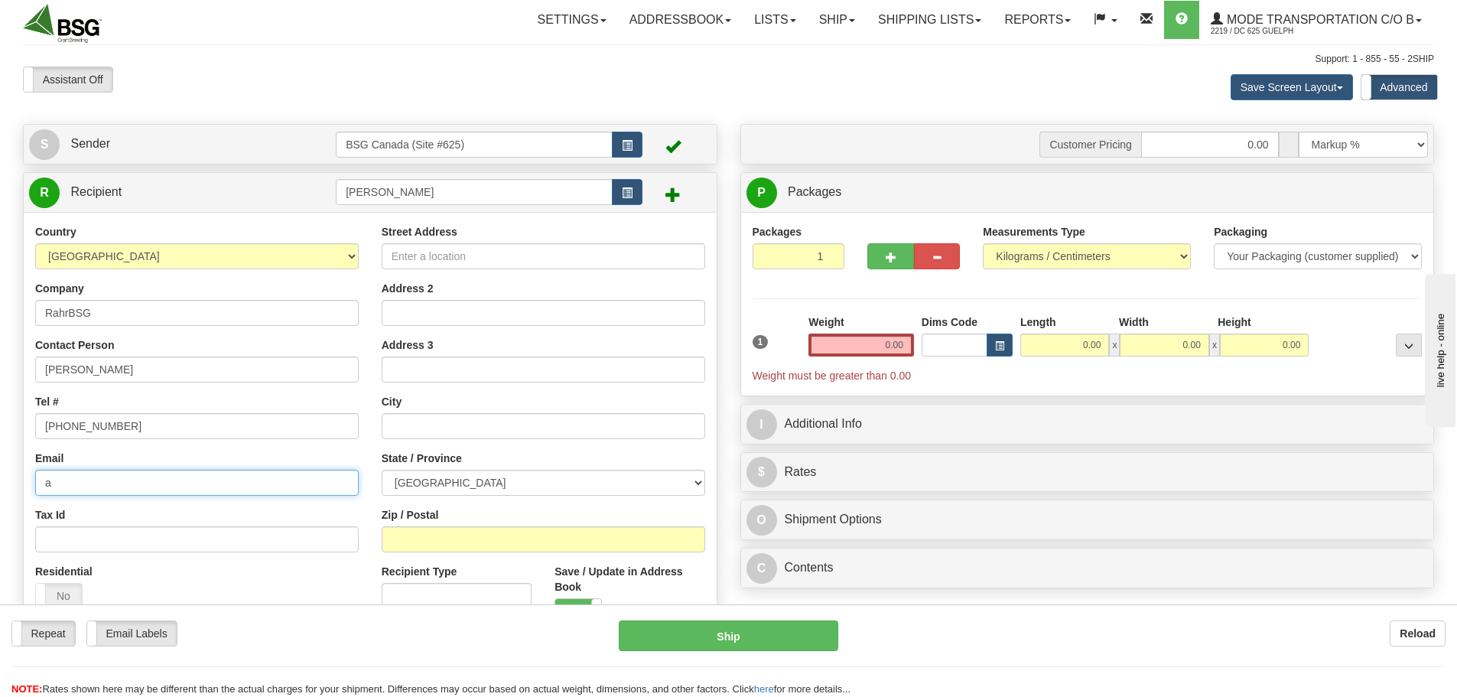
type input "[EMAIL_ADDRESS][DOMAIN_NAME]"
type input "[STREET_ADDRESS][PERSON_NAME]"
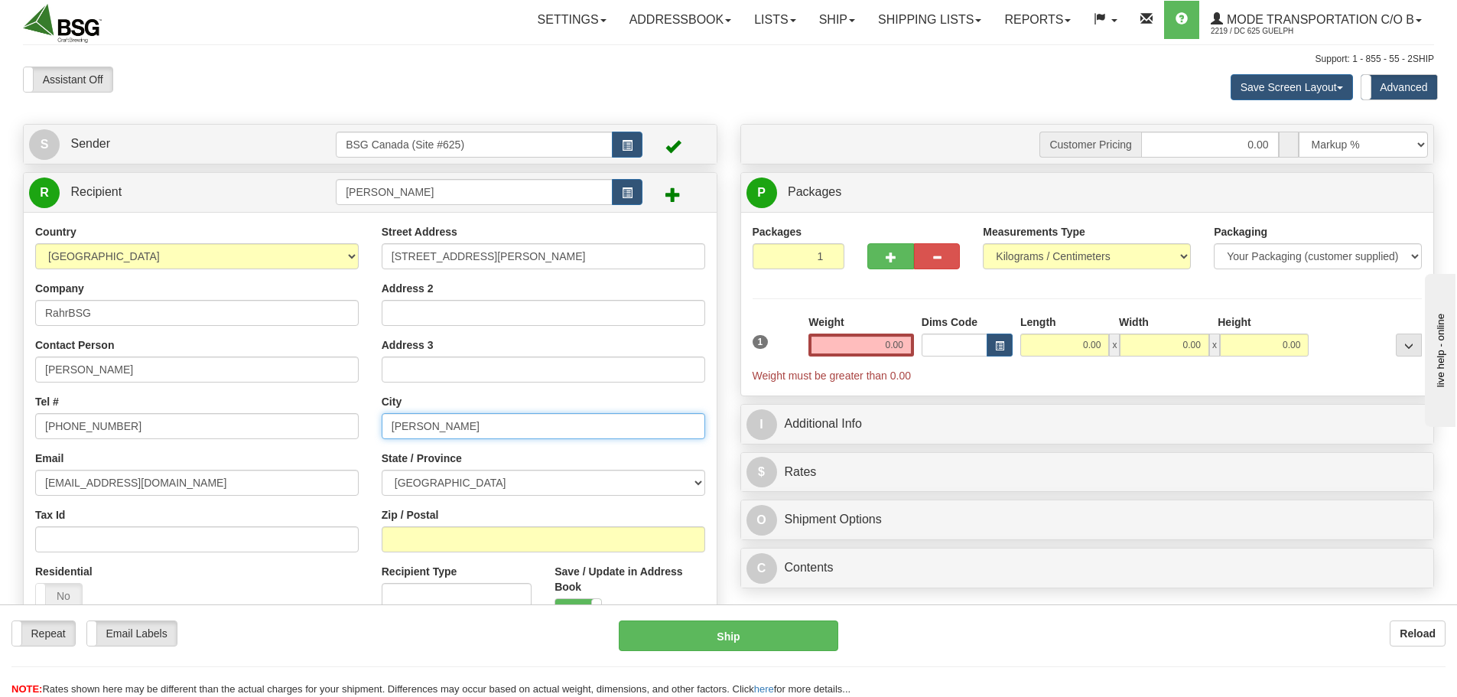
type input "[PERSON_NAME]"
select select "ON"
type input "P0H 1V0"
click at [859, 340] on input "0.00" at bounding box center [861, 344] width 106 height 23
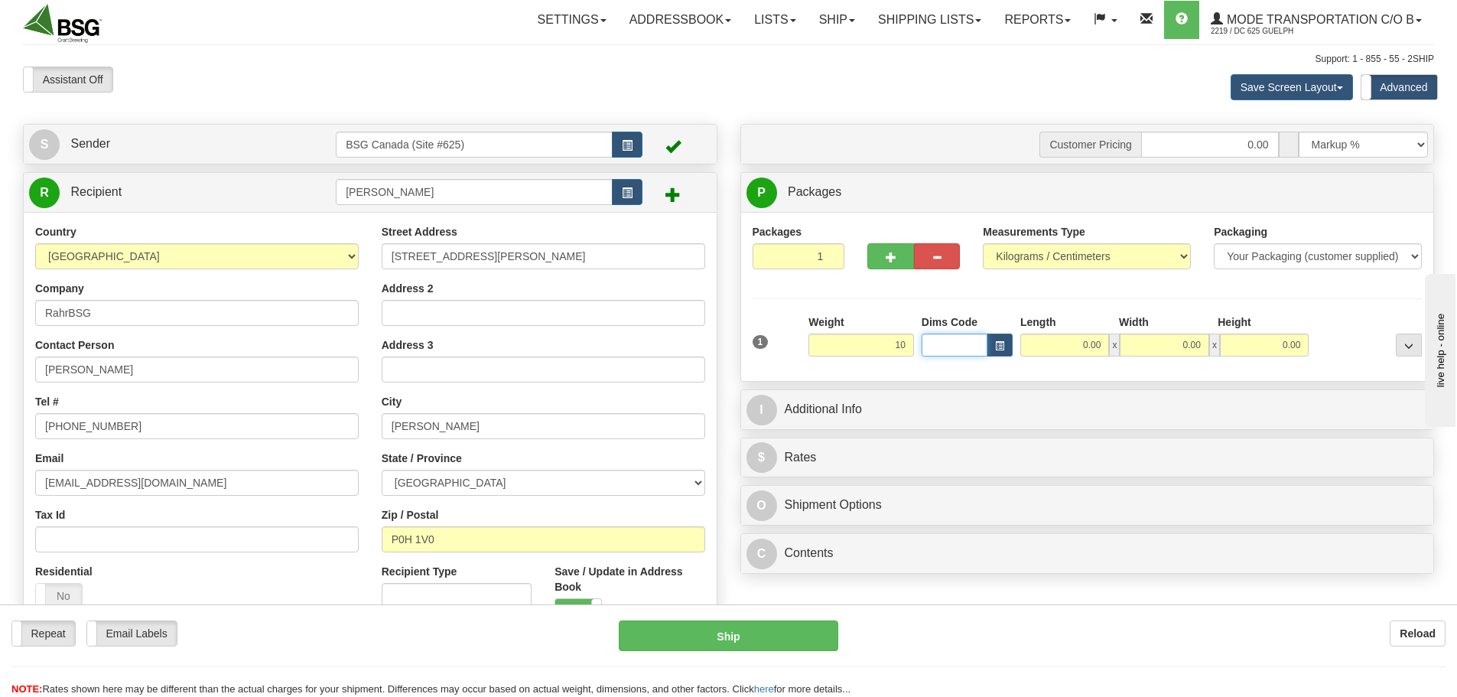
type input "10.00"
type input "25.00"
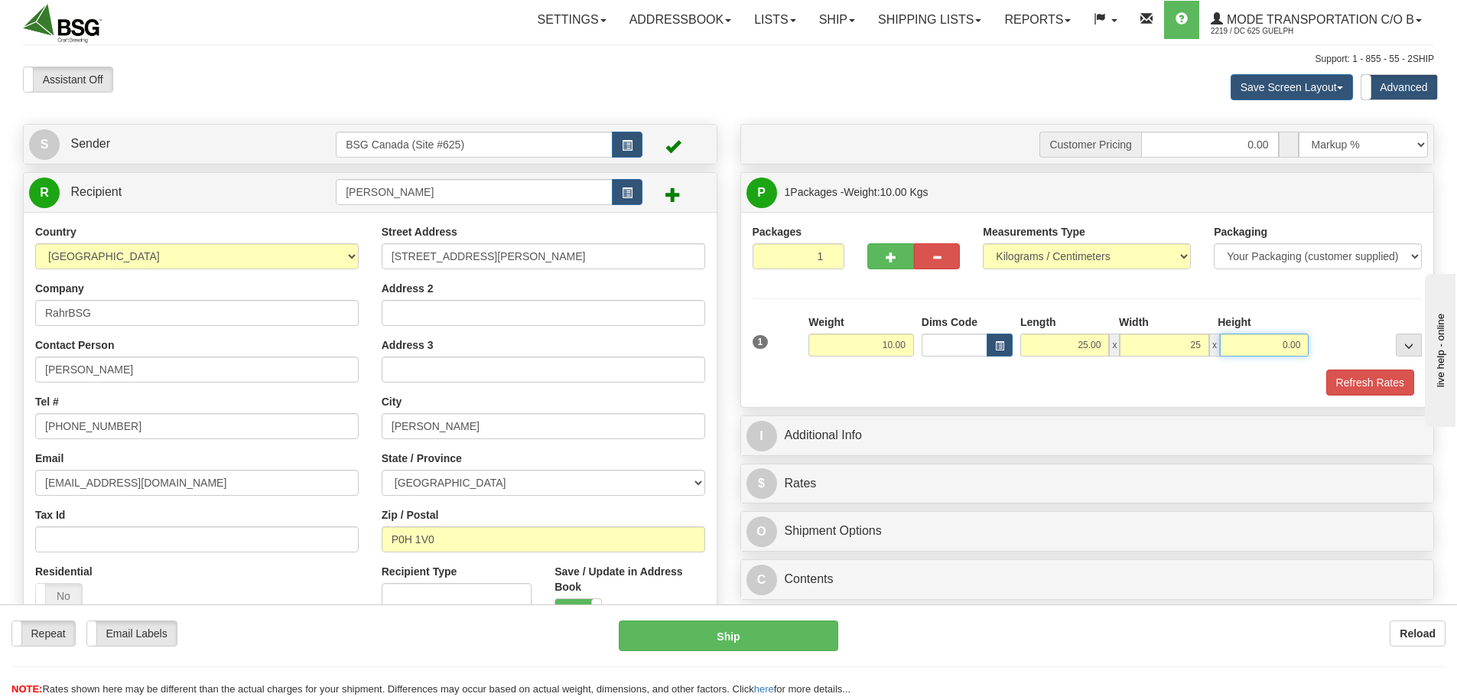
type input "25.00"
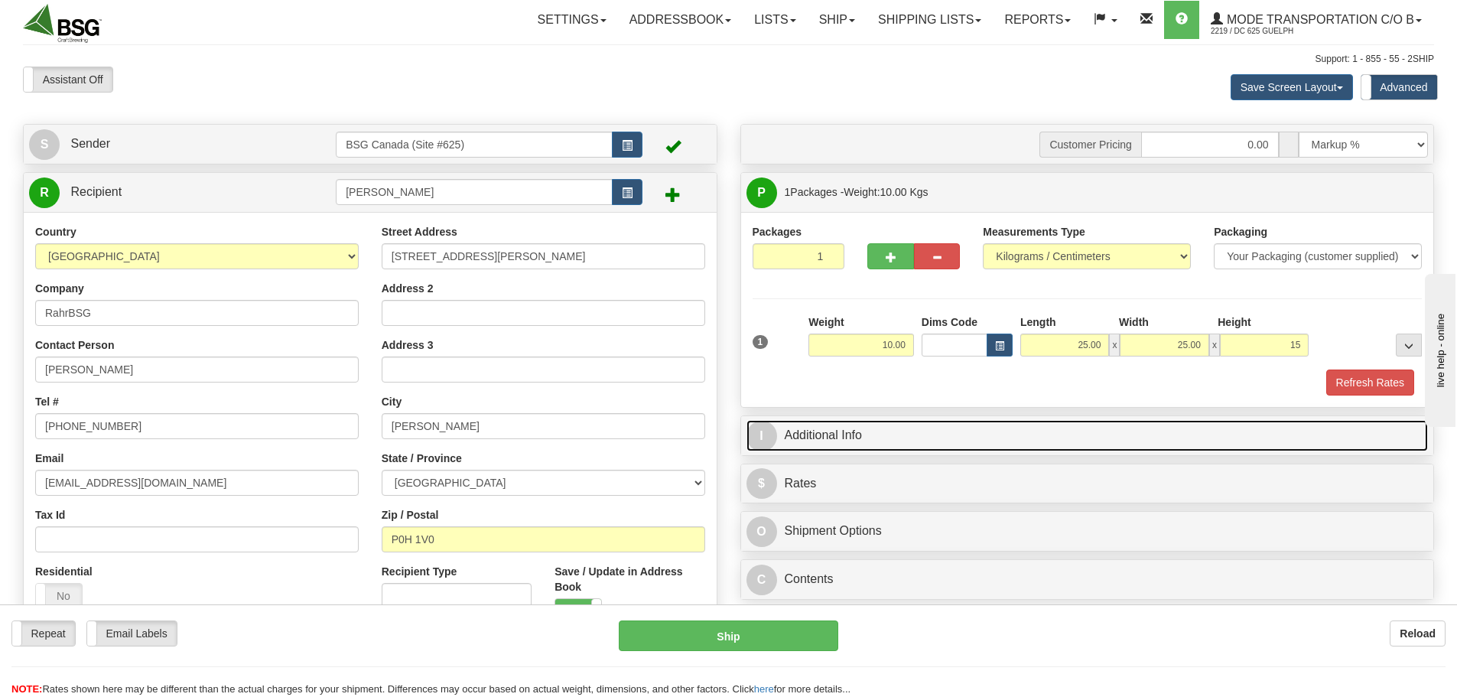
type input "15.00"
click at [870, 447] on link "I Additional Info" at bounding box center [1087, 435] width 682 height 31
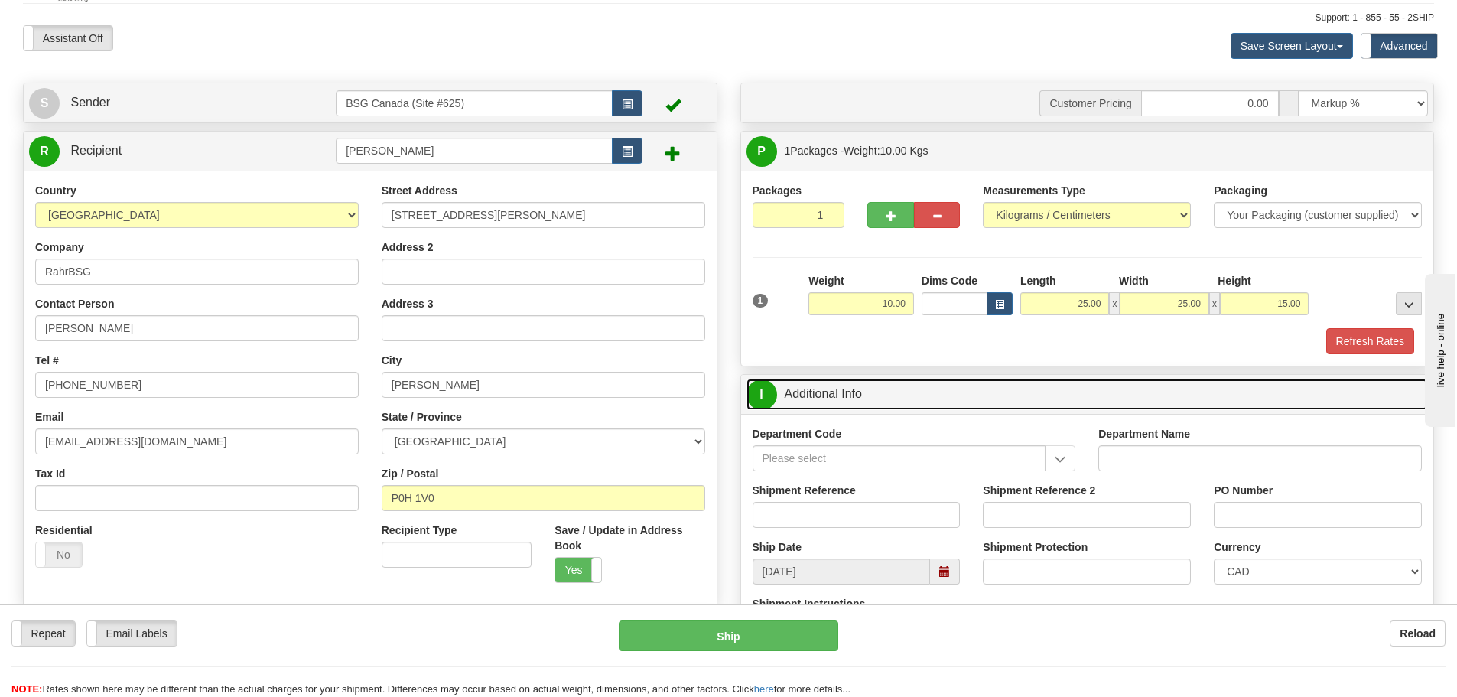
scroll to position [76, 0]
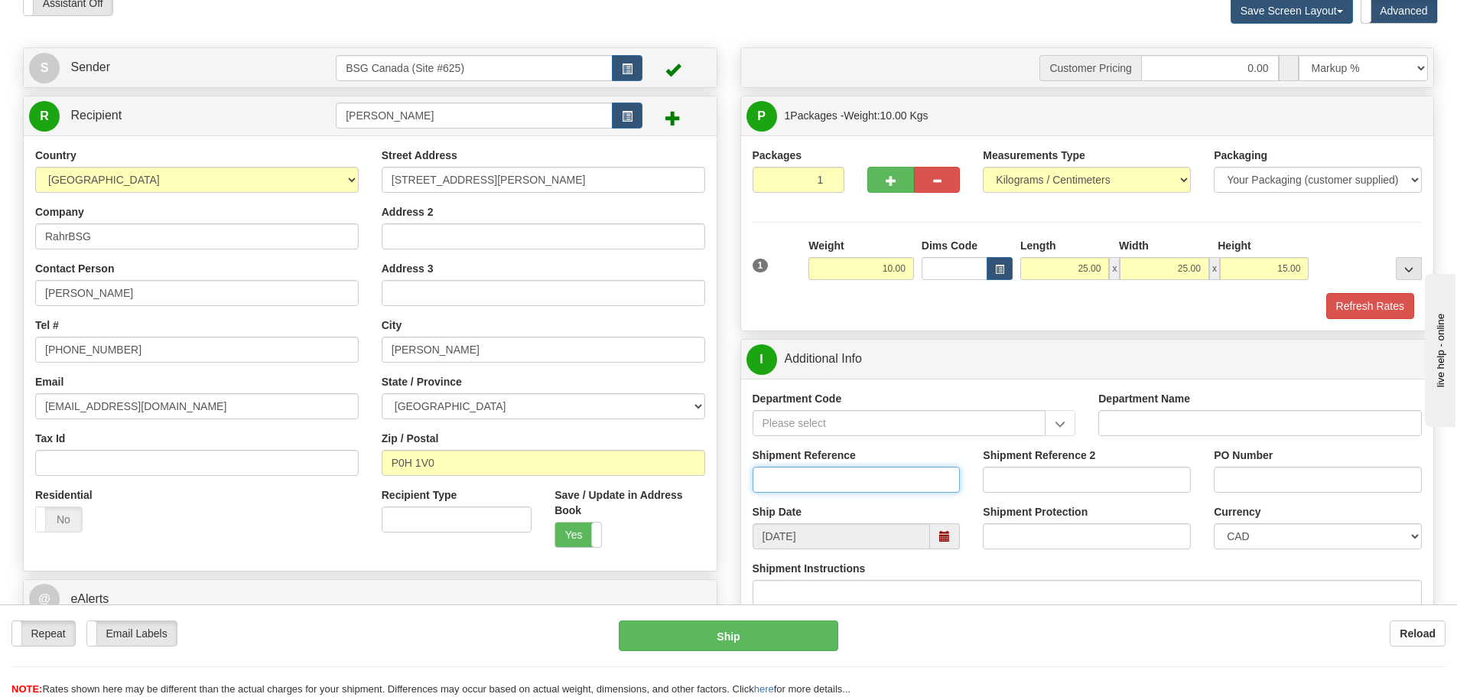
click at [811, 480] on input "Shipment Reference" at bounding box center [857, 479] width 208 height 26
type input "CSR Appreciation AB"
click at [1359, 301] on button "Refresh Rates" at bounding box center [1370, 306] width 88 height 26
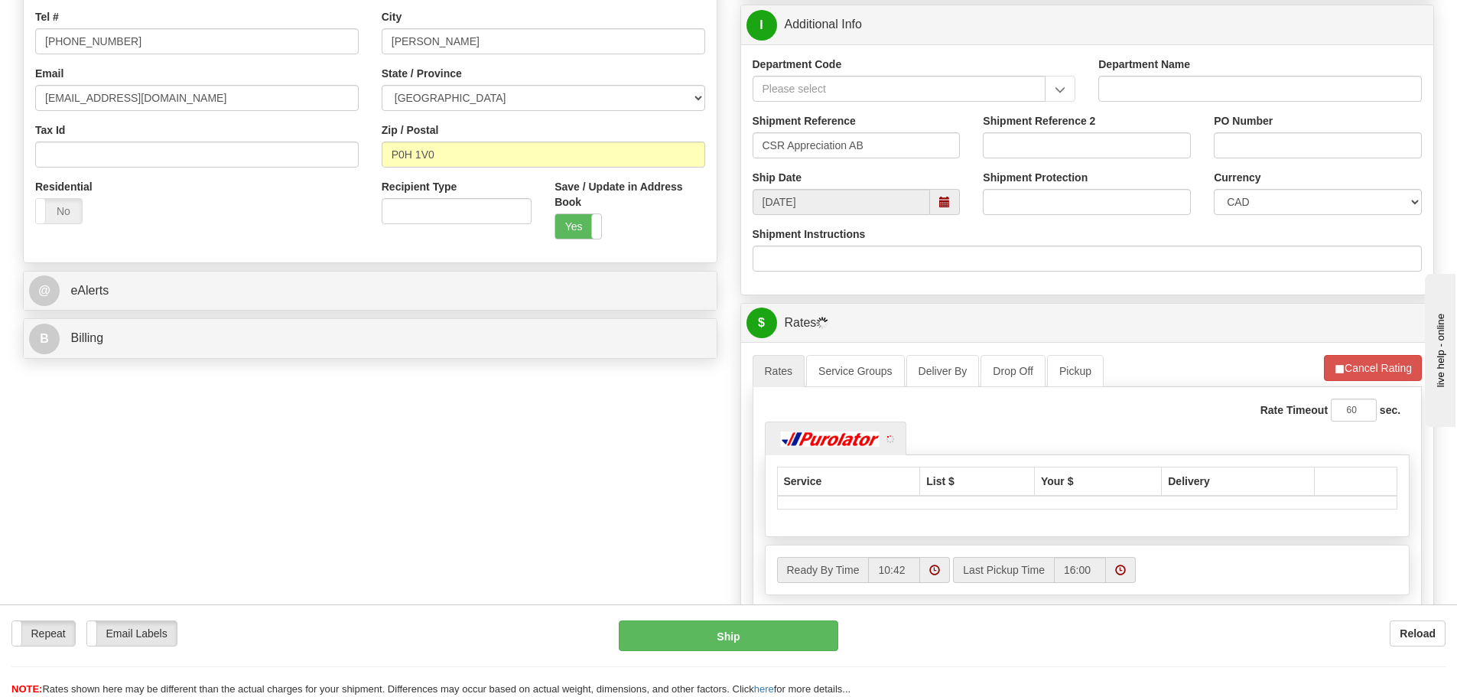
scroll to position [459, 0]
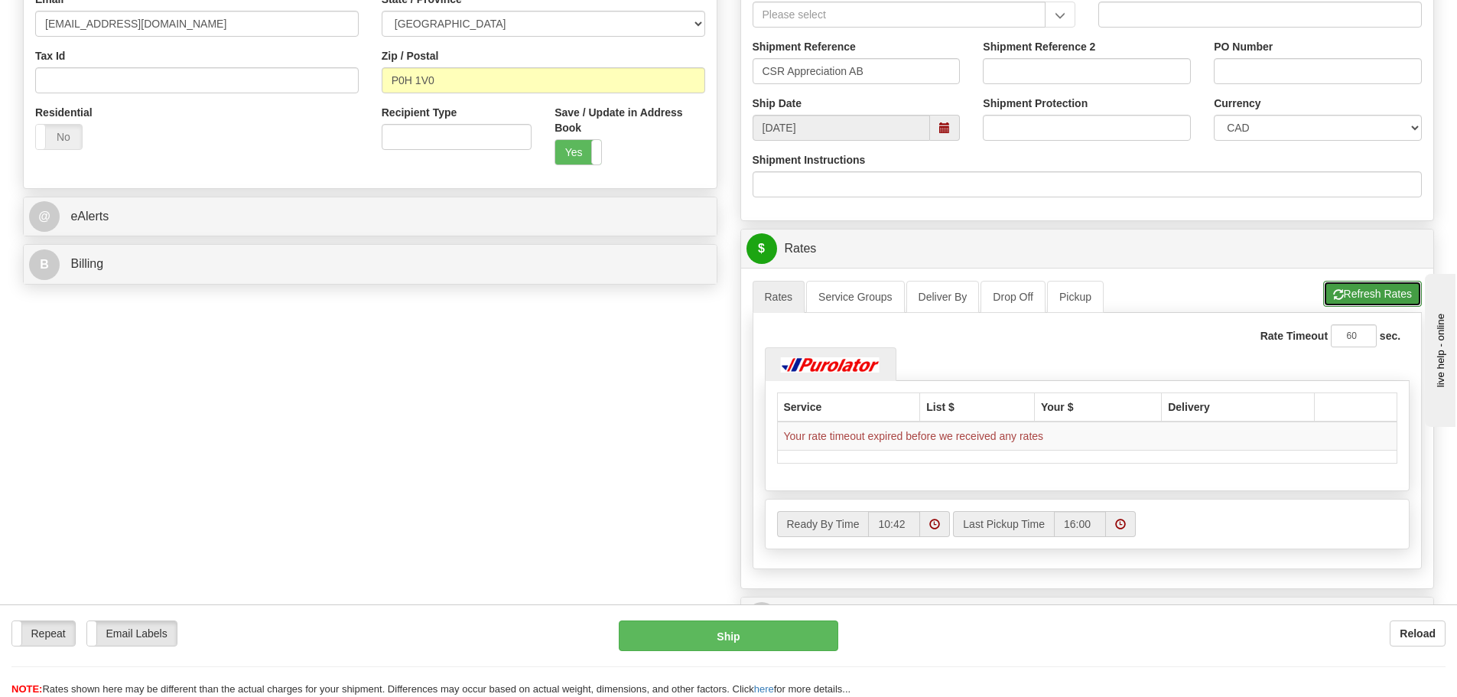
click at [1377, 284] on button "Refresh Rates" at bounding box center [1372, 294] width 99 height 26
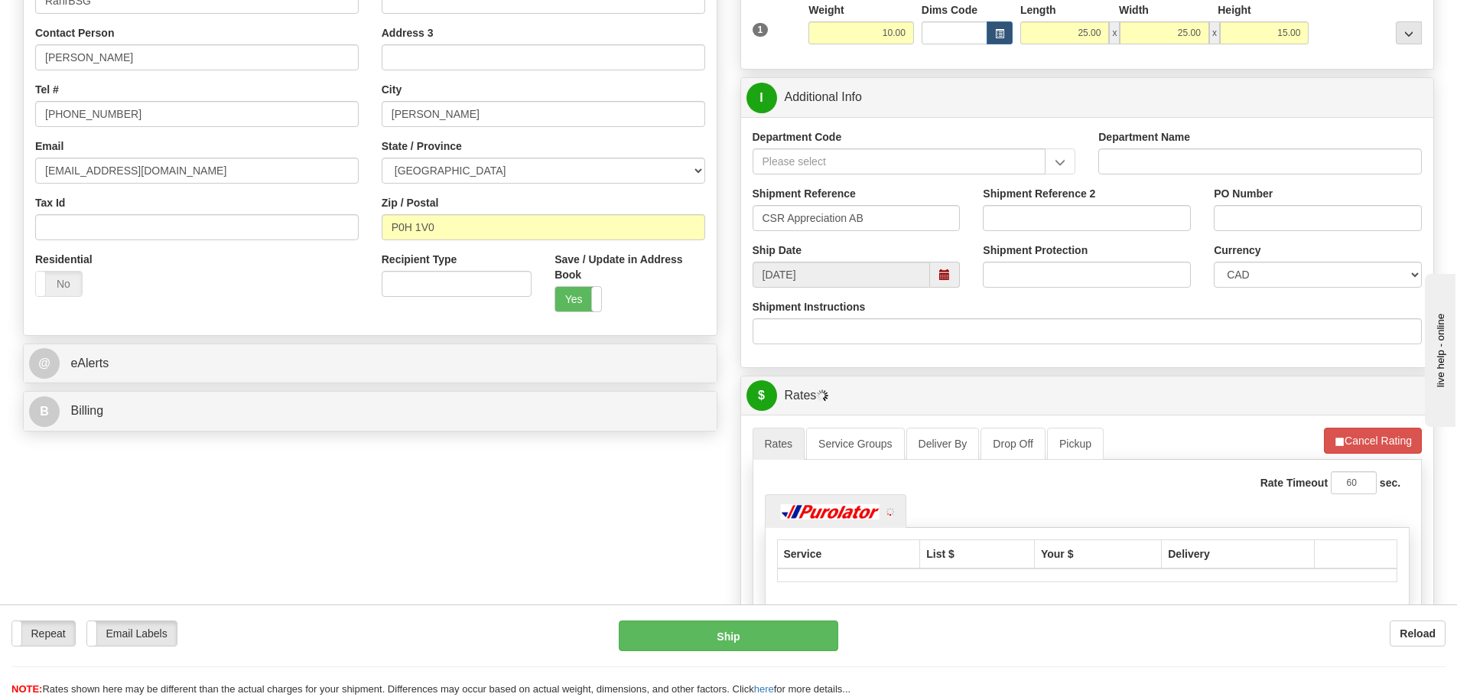
scroll to position [306, 0]
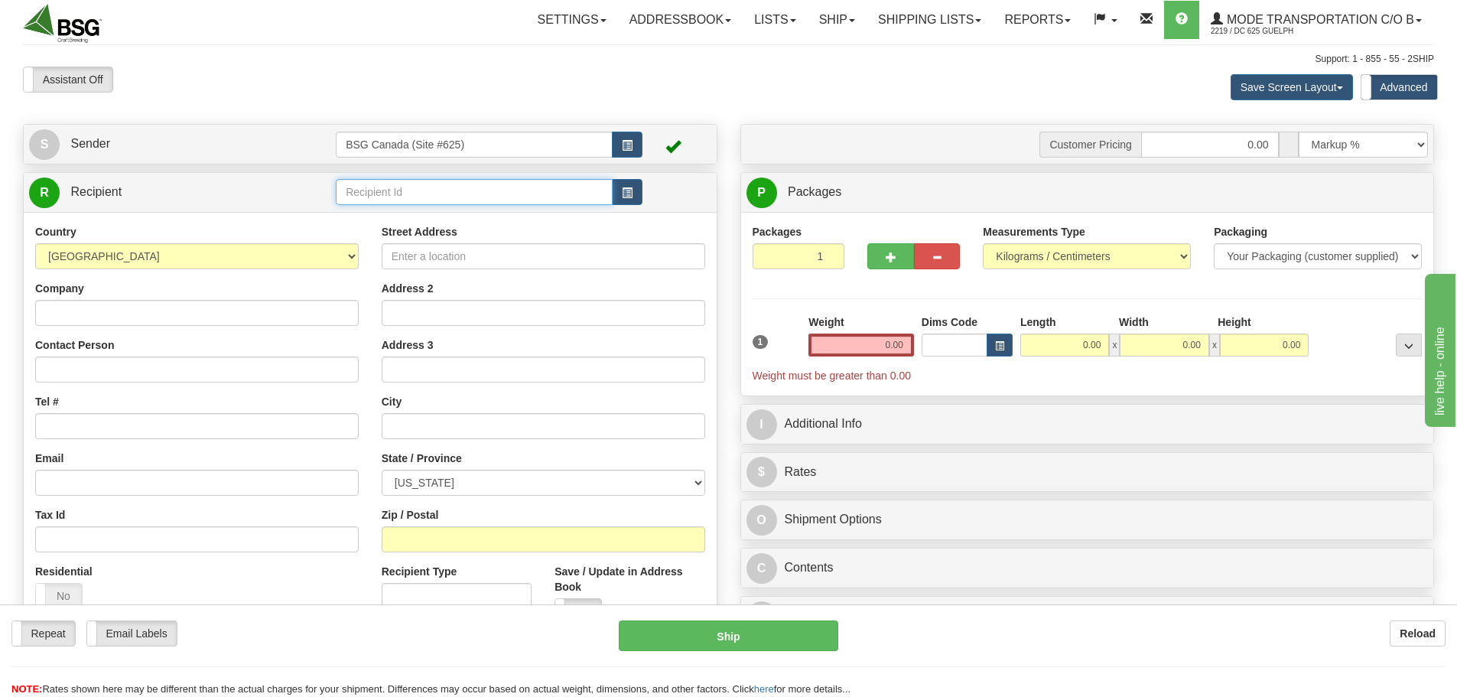
click at [382, 180] on input "text" at bounding box center [474, 192] width 277 height 26
type input "[PERSON_NAME]"
select select "CA"
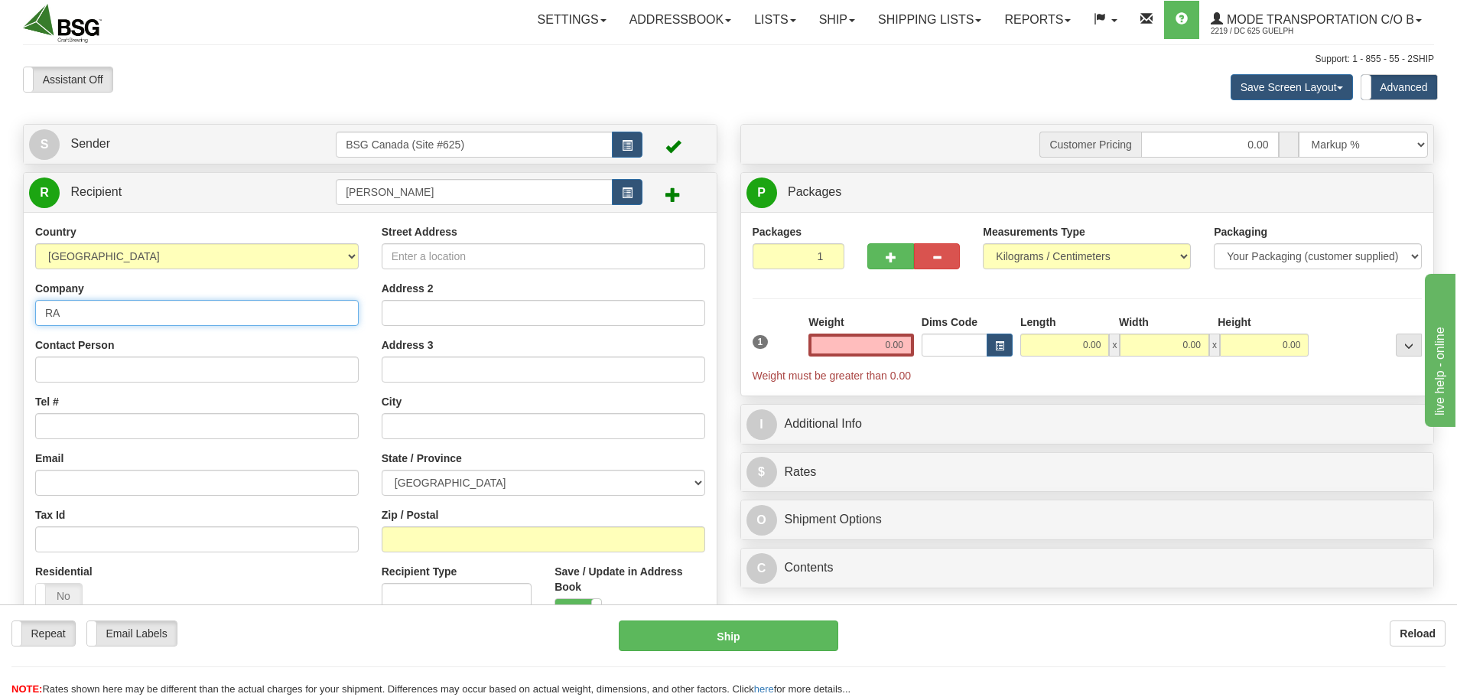
type input "RahrBSG"
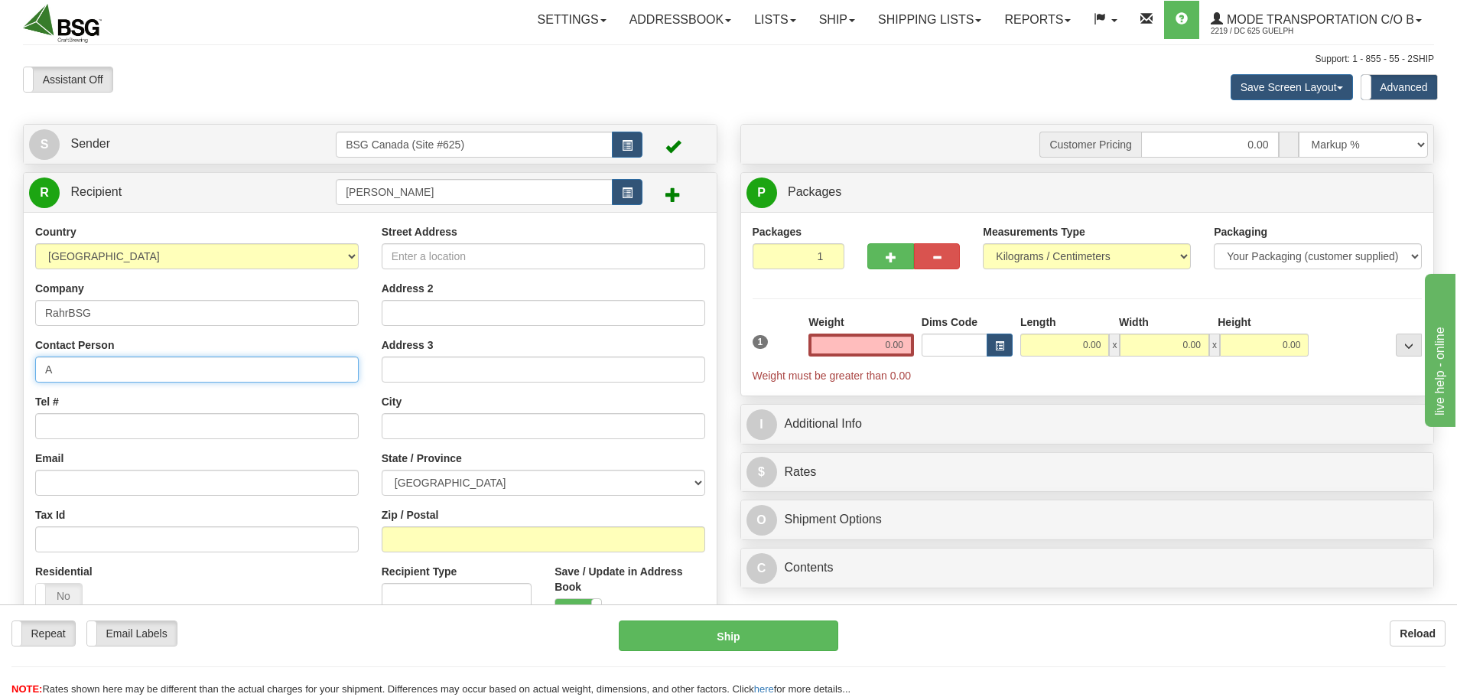
type input "[PERSON_NAME]"
type input "[PHONE_NUMBER]"
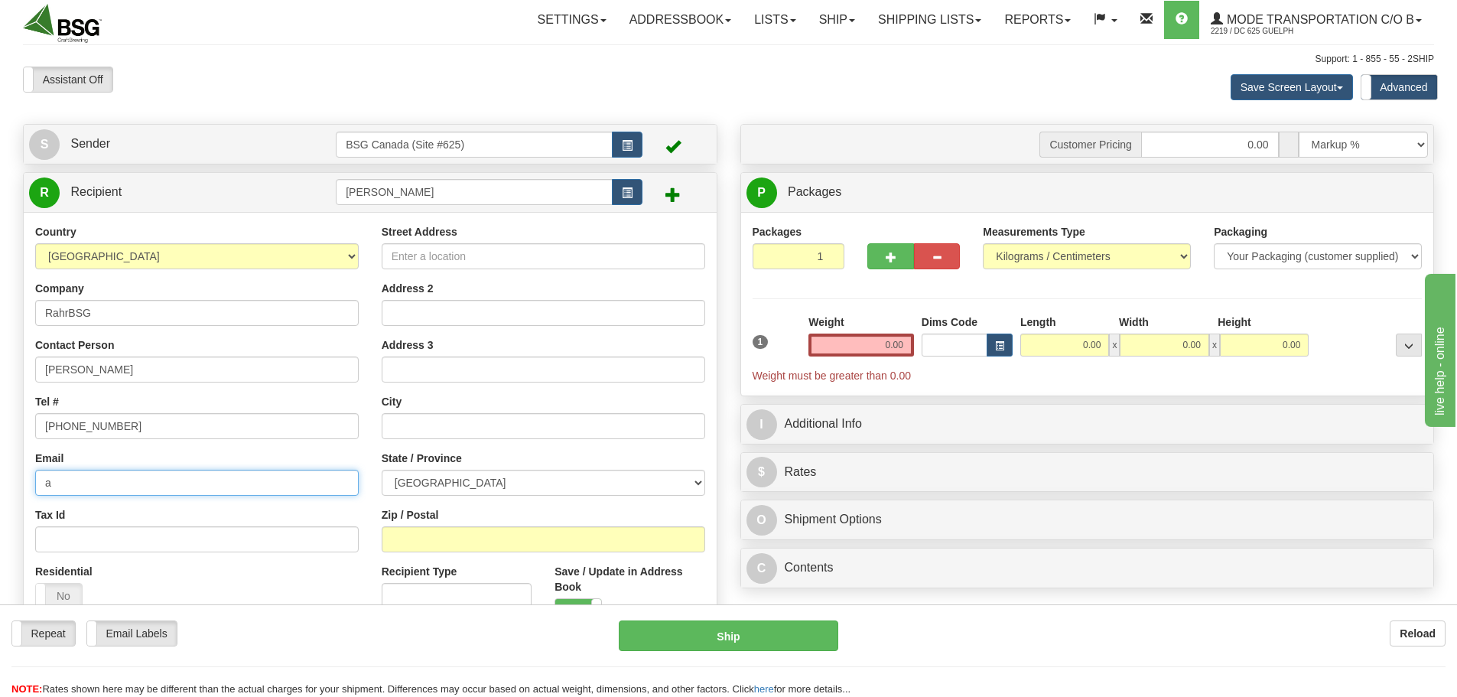
type input "[EMAIL_ADDRESS][DOMAIN_NAME]"
type input "[STREET_ADDRESS][PERSON_NAME]"
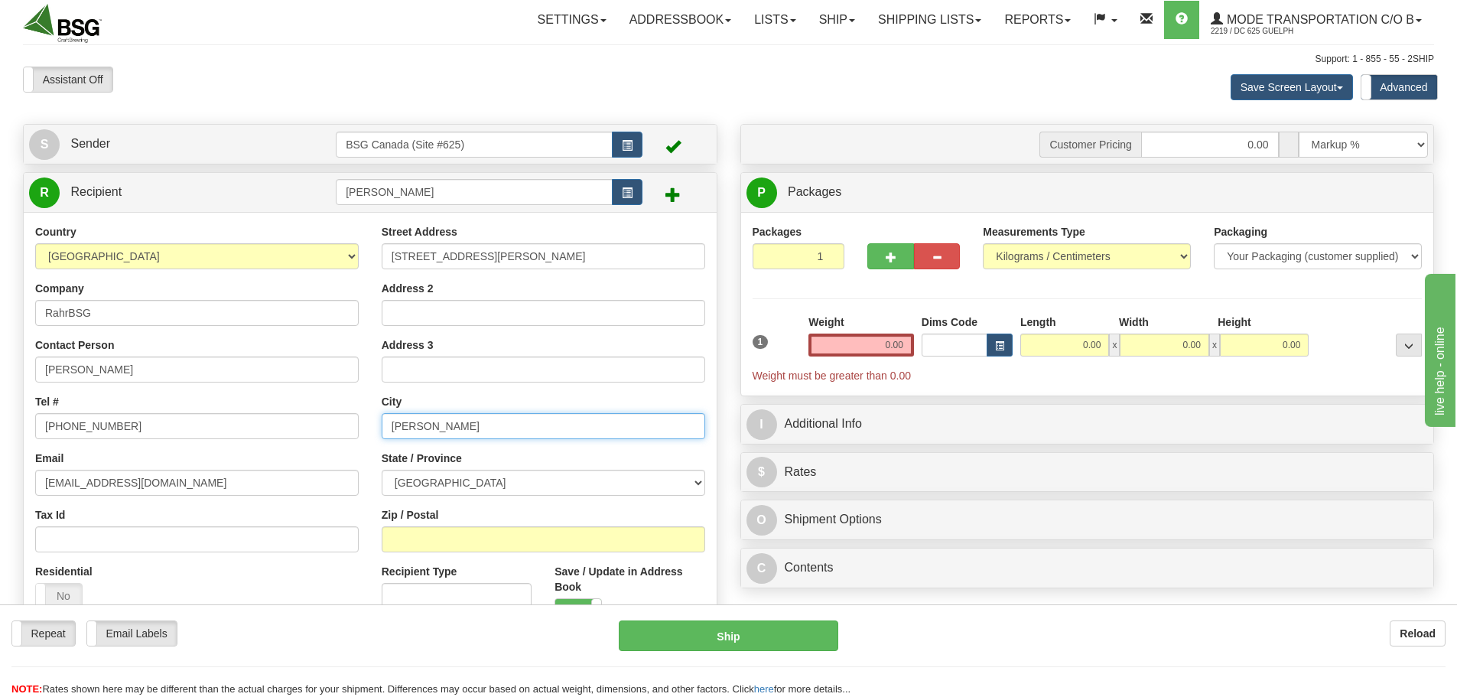
type input "[PERSON_NAME]"
select select "ON"
type input "K"
type input "P0H 1V0"
click at [860, 346] on input "0.00" at bounding box center [861, 344] width 106 height 23
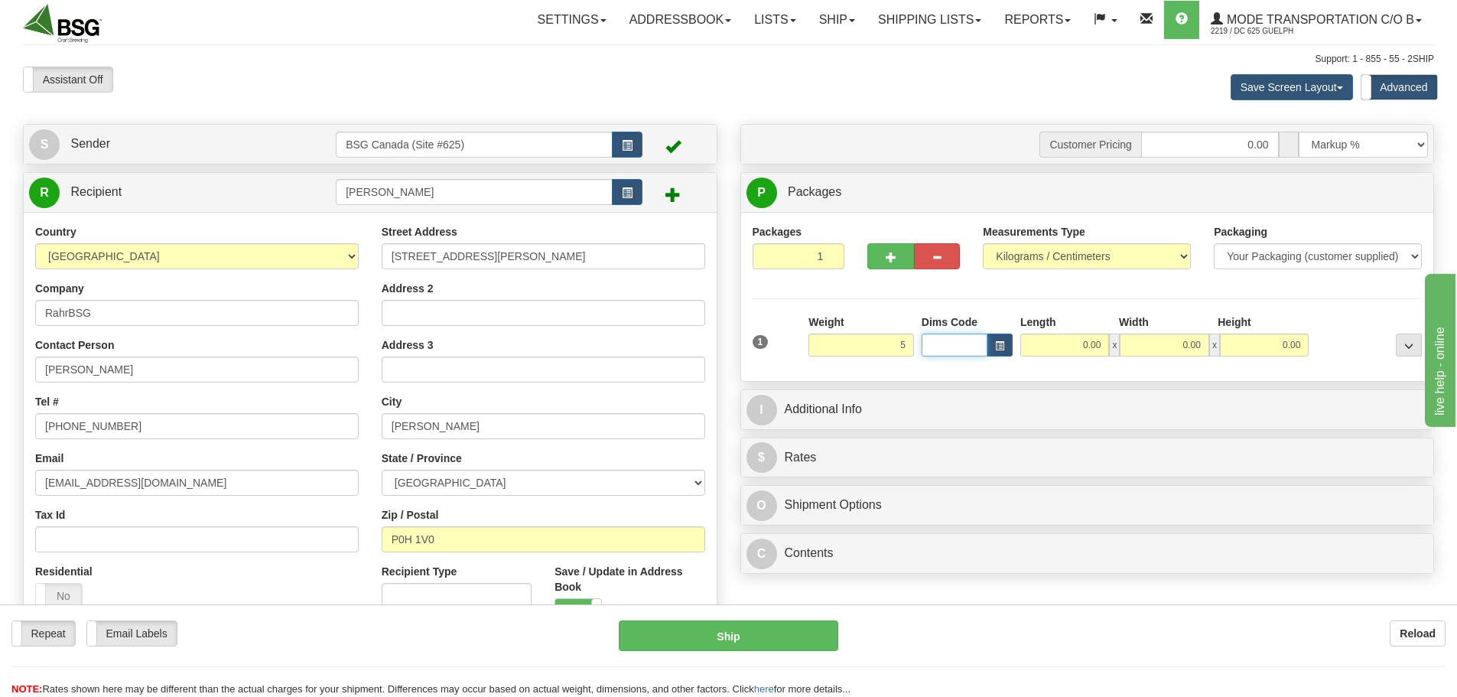
type input "5.00"
type input "25.00"
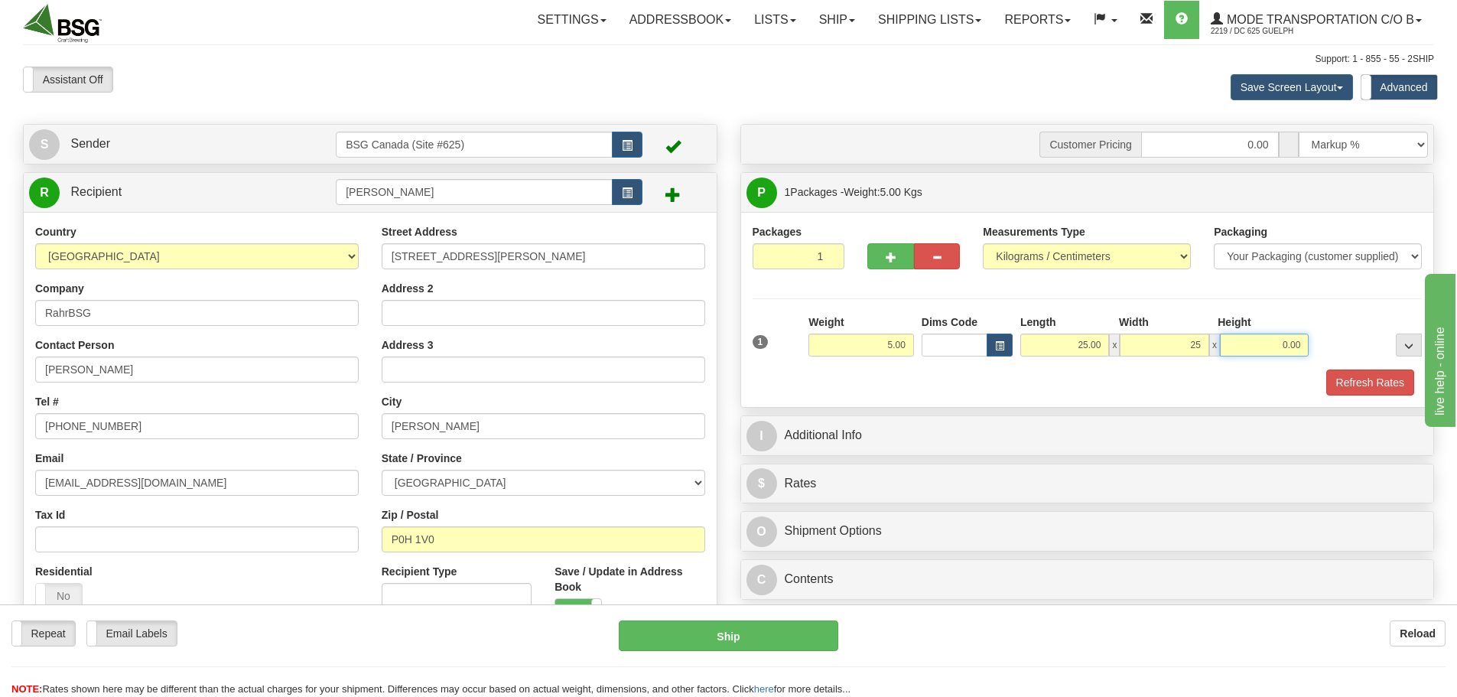
type input "25.00"
type input "15.00"
drag, startPoint x: 1353, startPoint y: 379, endPoint x: 1291, endPoint y: 388, distance: 62.7
click at [1353, 379] on button "Refresh Rates" at bounding box center [1370, 382] width 88 height 26
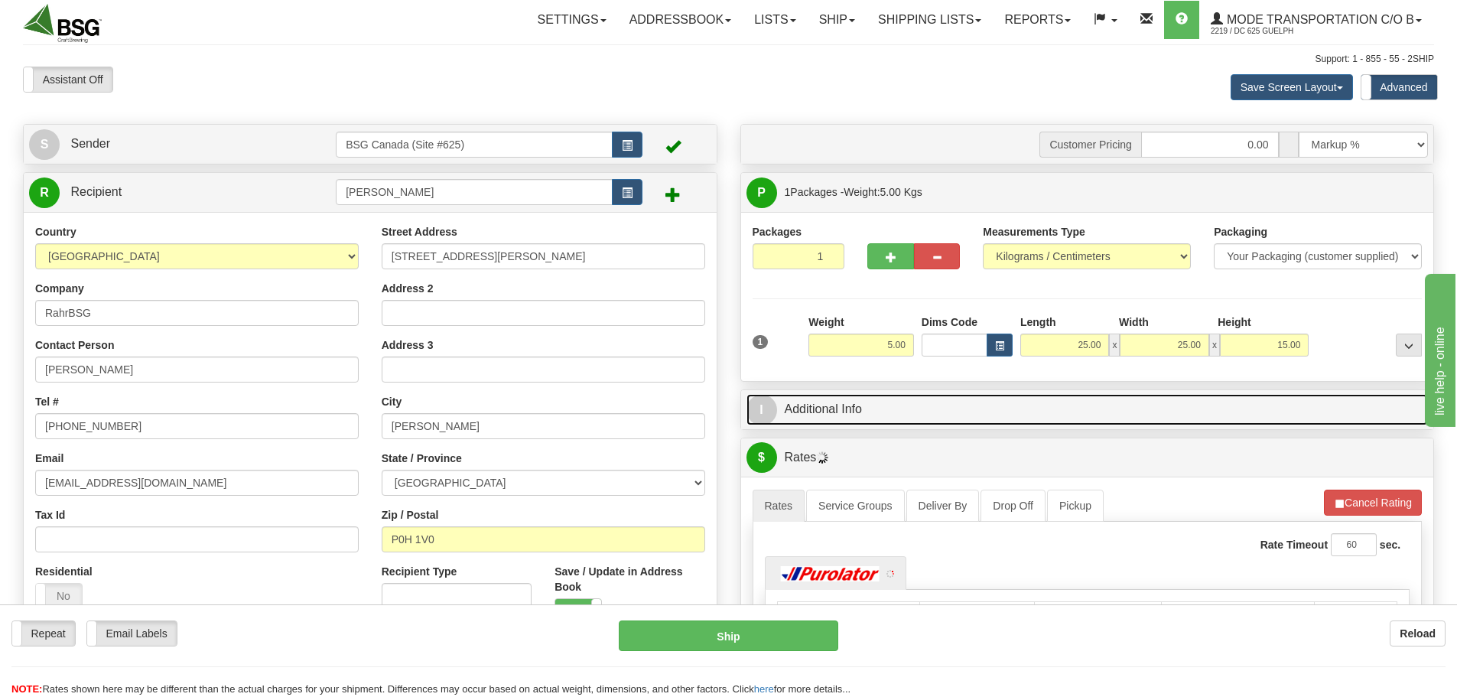
click at [1083, 406] on link "I Additional Info" at bounding box center [1087, 409] width 682 height 31
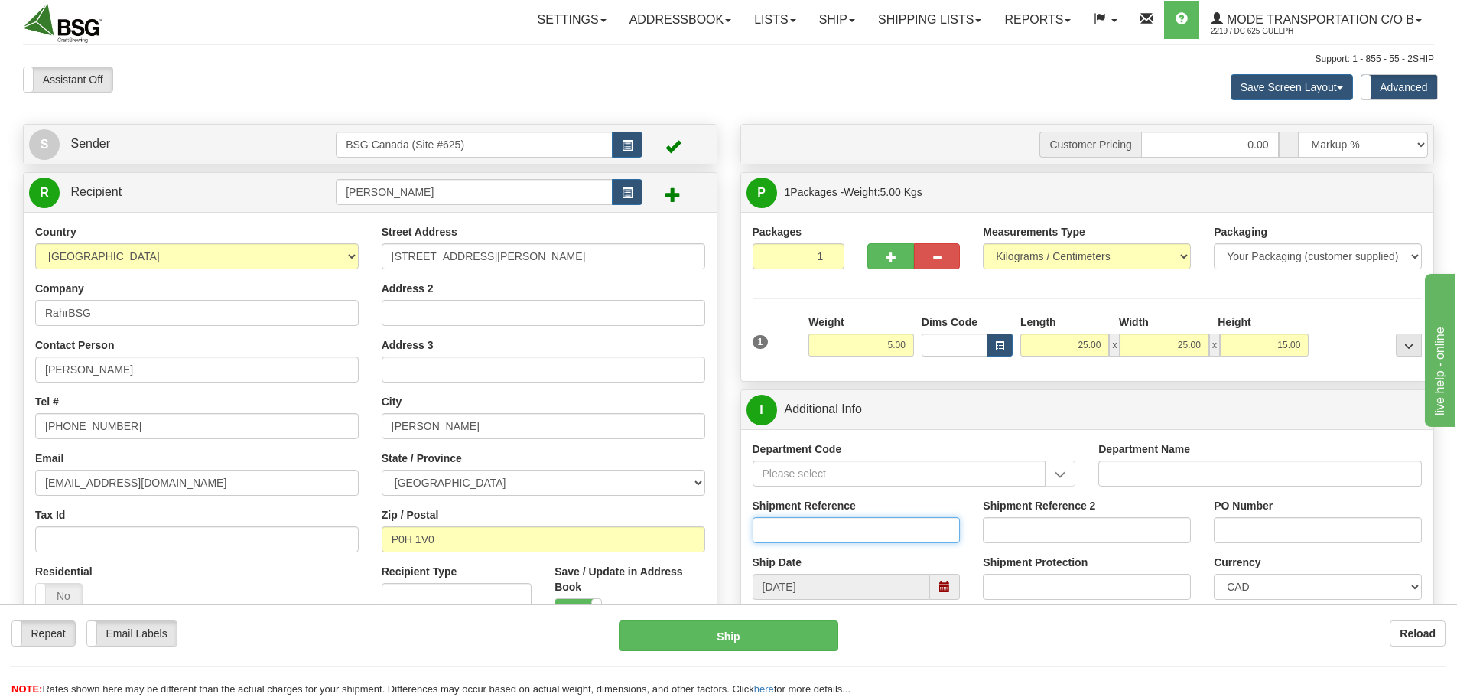
click at [837, 518] on input "Shipment Reference" at bounding box center [857, 530] width 208 height 26
type input "CSR Appreciation AB"
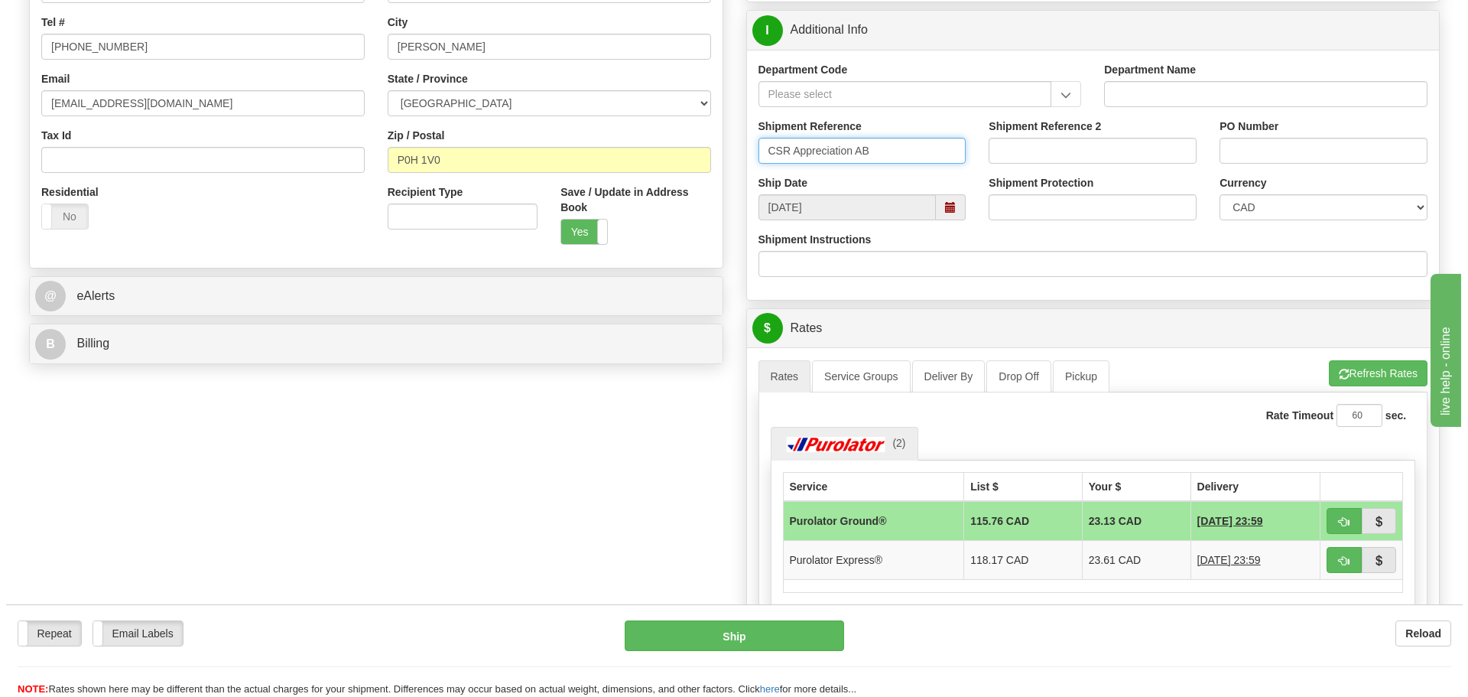
scroll to position [382, 0]
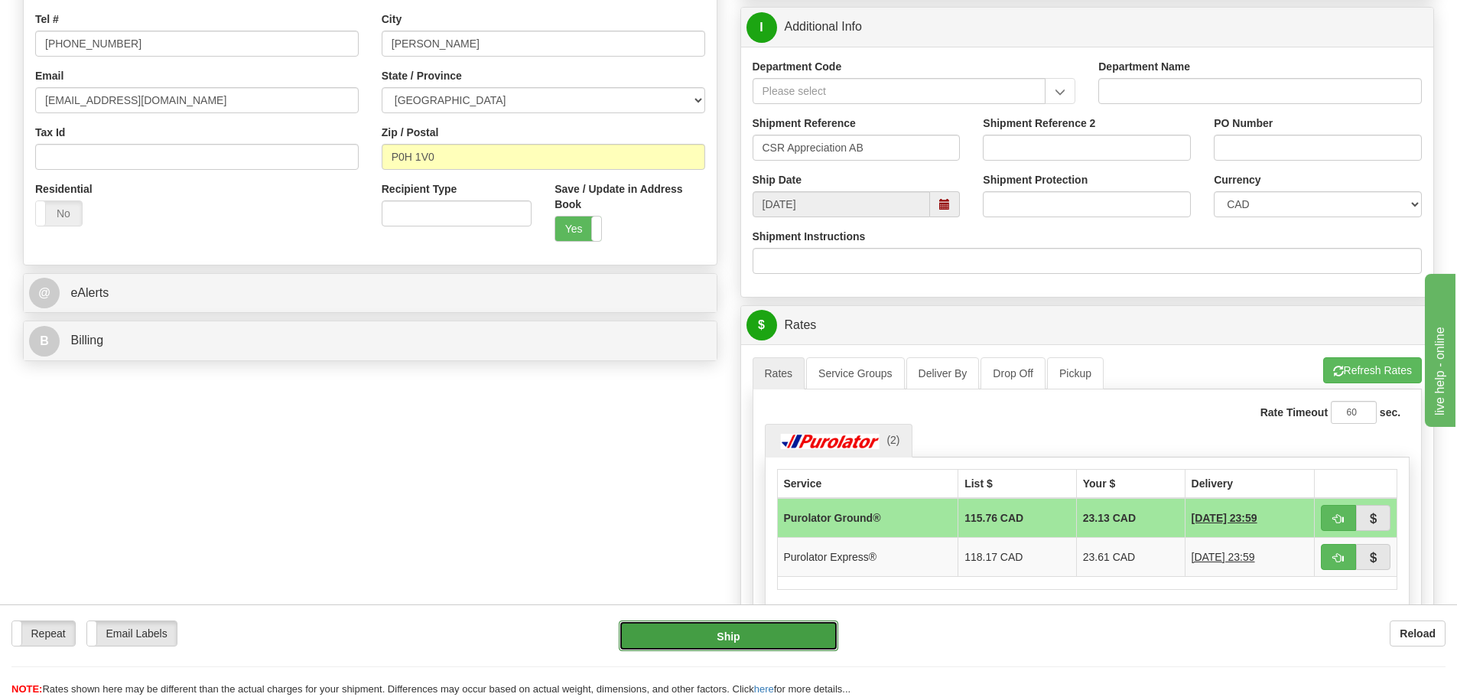
click at [788, 628] on button "Ship" at bounding box center [728, 635] width 219 height 31
type input "260"
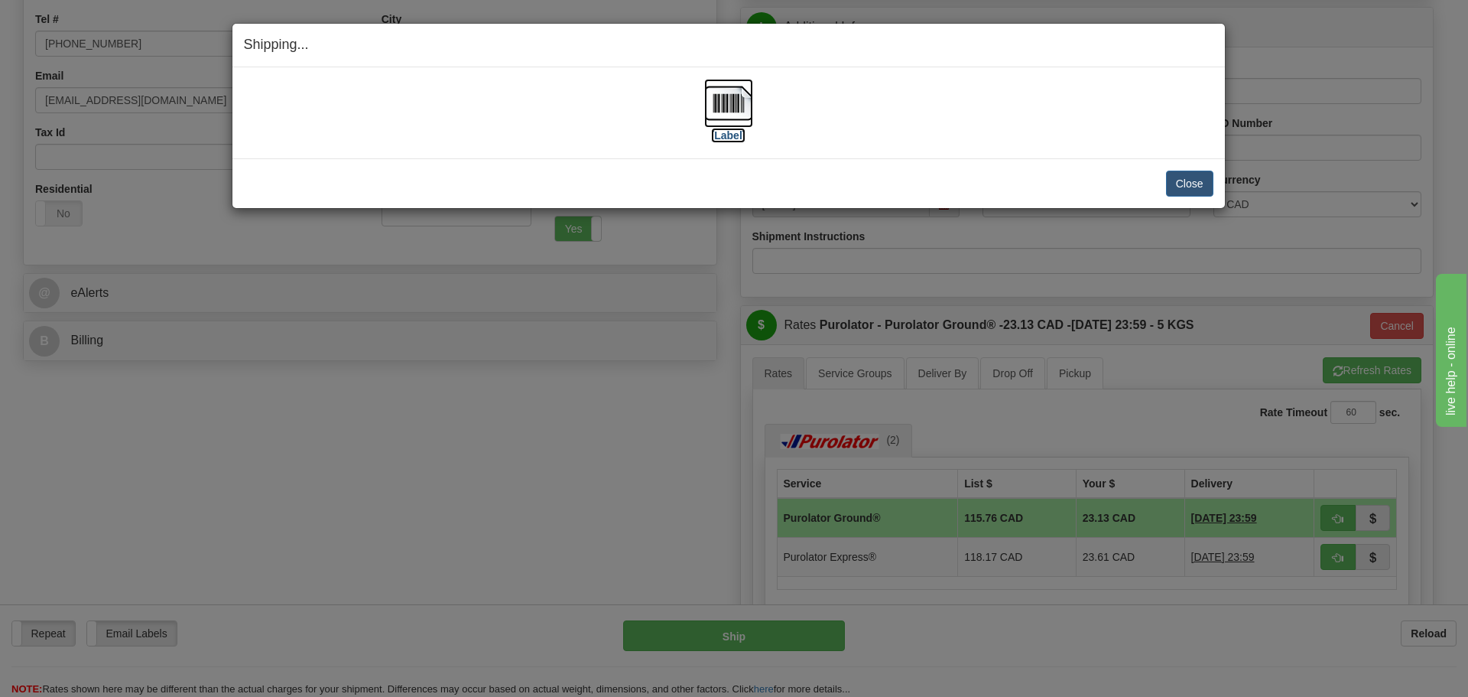
click at [727, 103] on img at bounding box center [728, 103] width 49 height 49
